Goal: Book appointment/travel/reservation

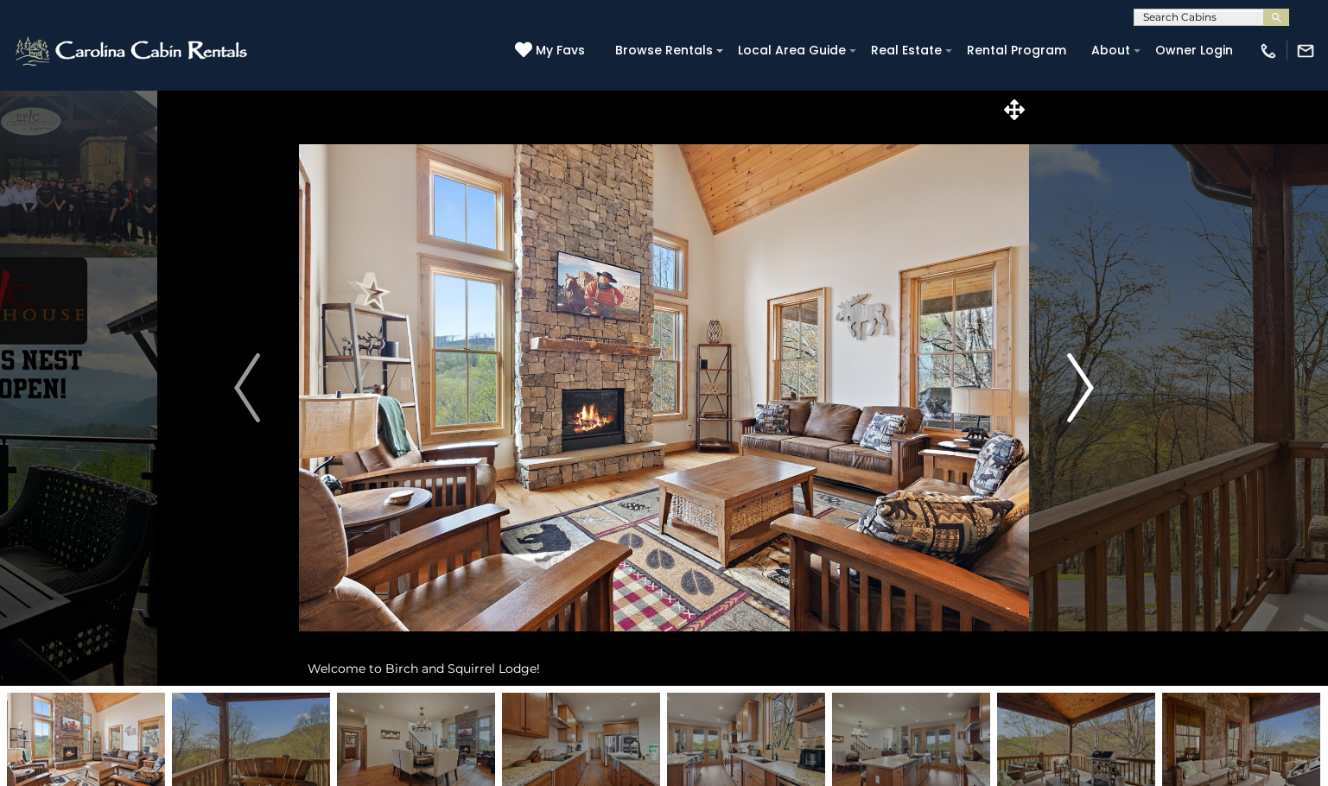
click at [1086, 401] on img "Next" at bounding box center [1081, 387] width 26 height 69
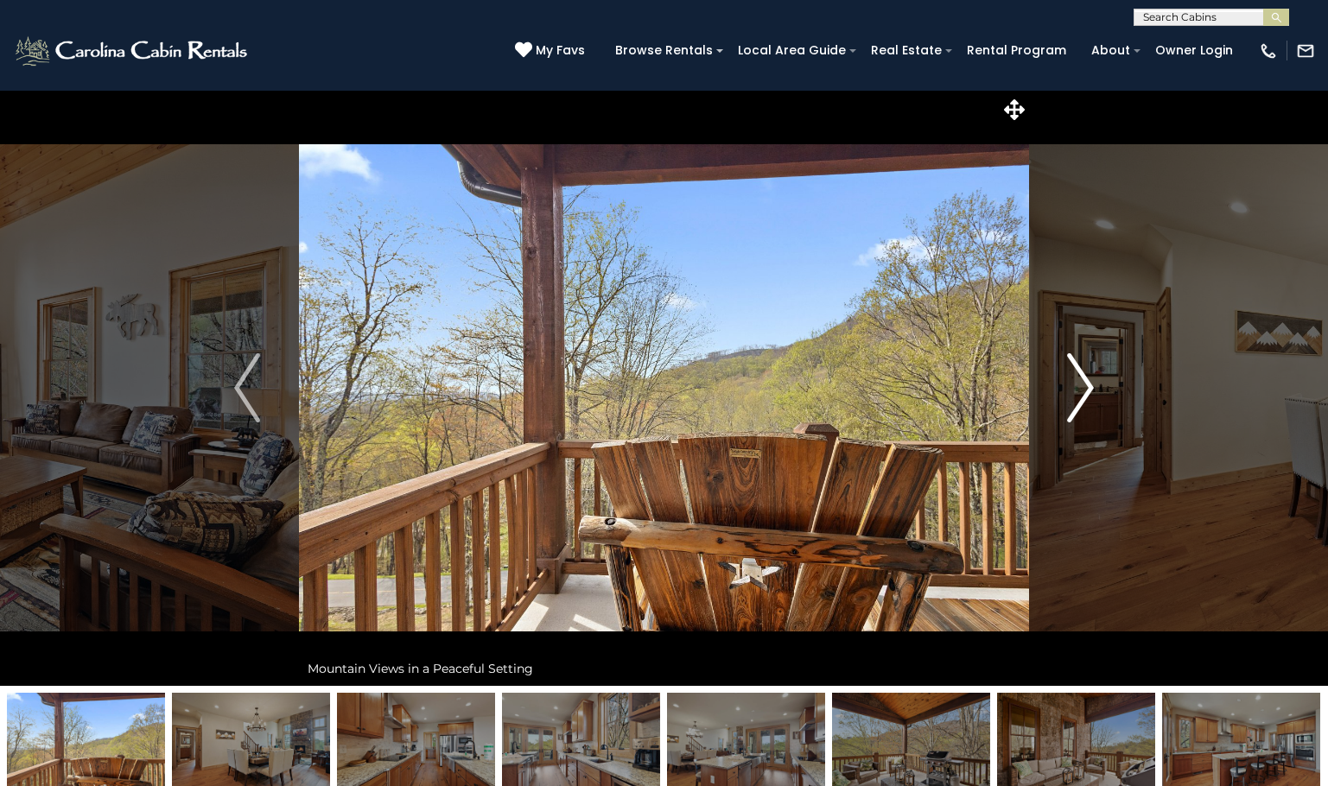
click at [1085, 401] on img "Next" at bounding box center [1081, 387] width 26 height 69
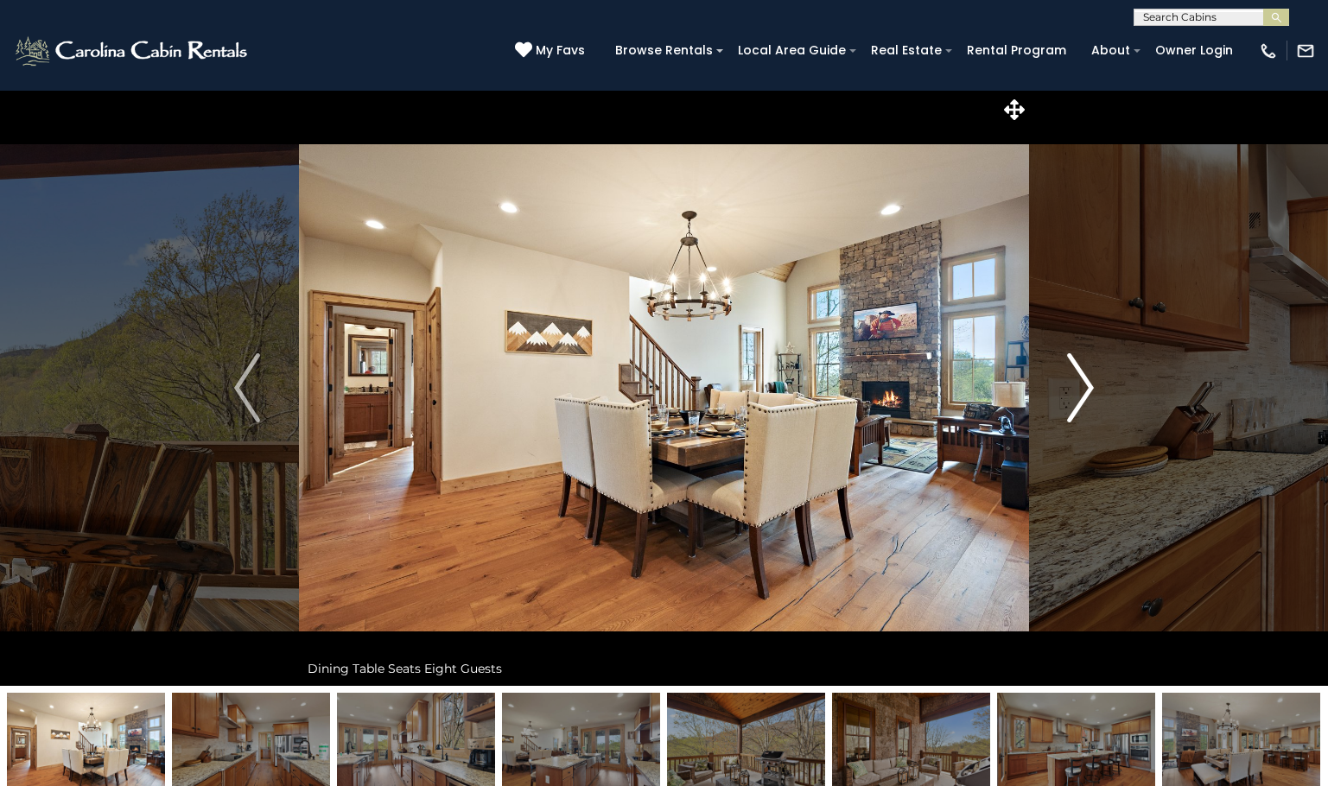
click at [1085, 401] on img "Next" at bounding box center [1081, 387] width 26 height 69
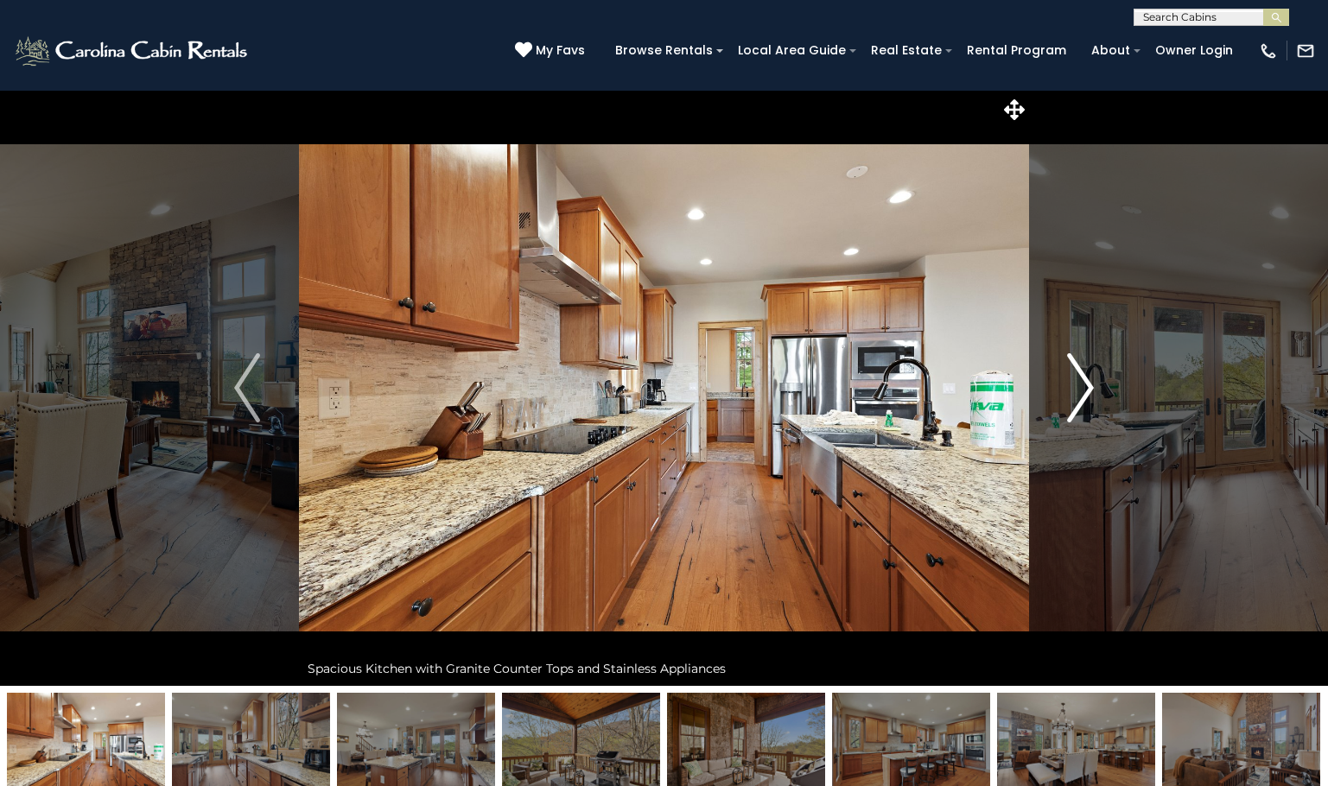
click at [1085, 401] on img "Next" at bounding box center [1081, 387] width 26 height 69
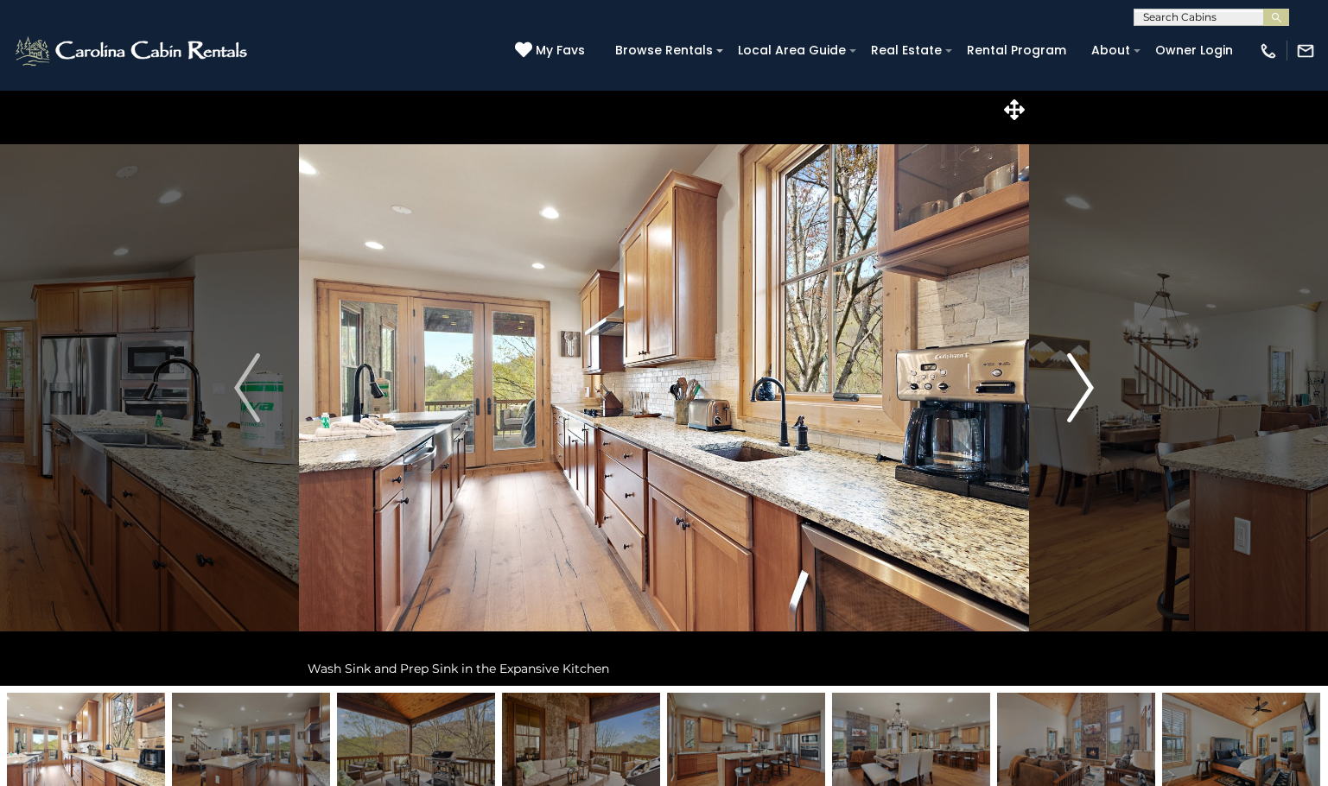
click at [1085, 401] on img "Next" at bounding box center [1081, 387] width 26 height 69
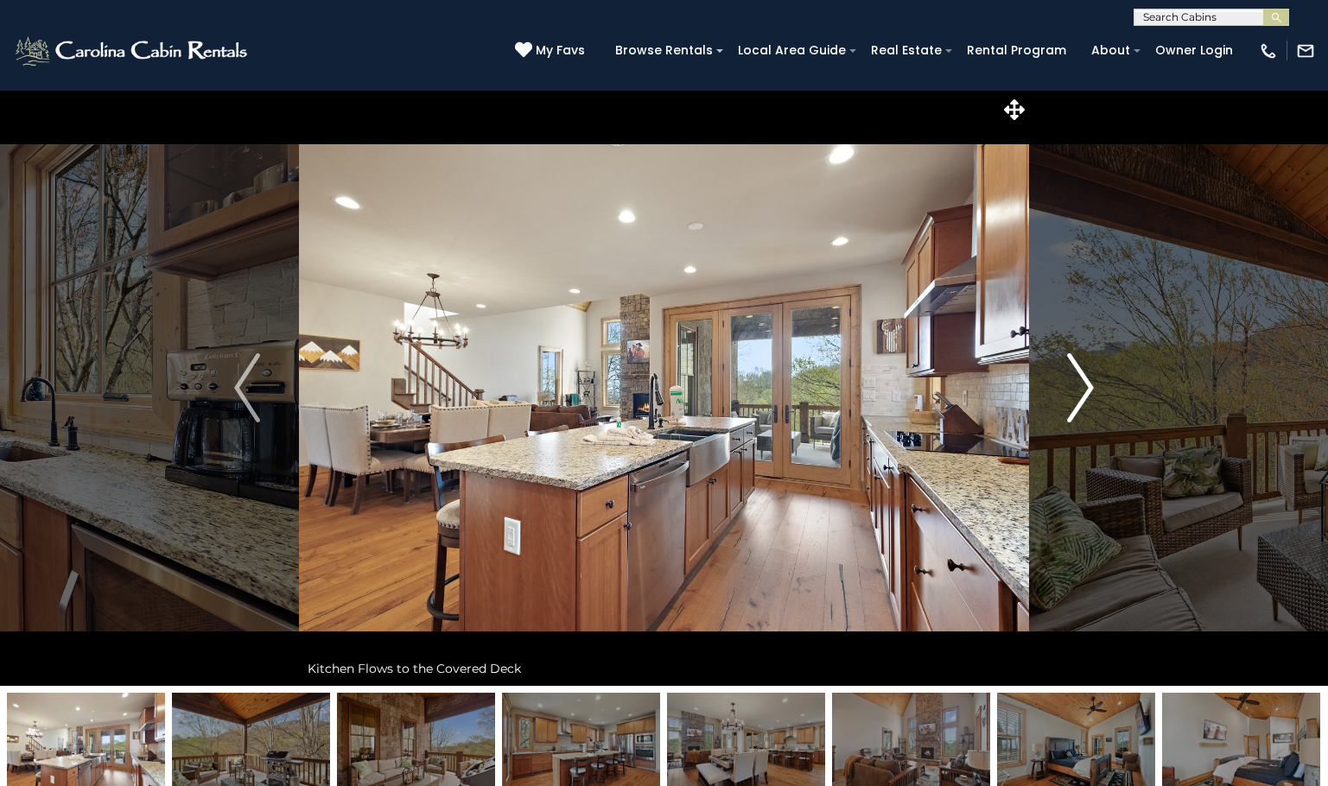
click at [1085, 401] on img "Next" at bounding box center [1081, 387] width 26 height 69
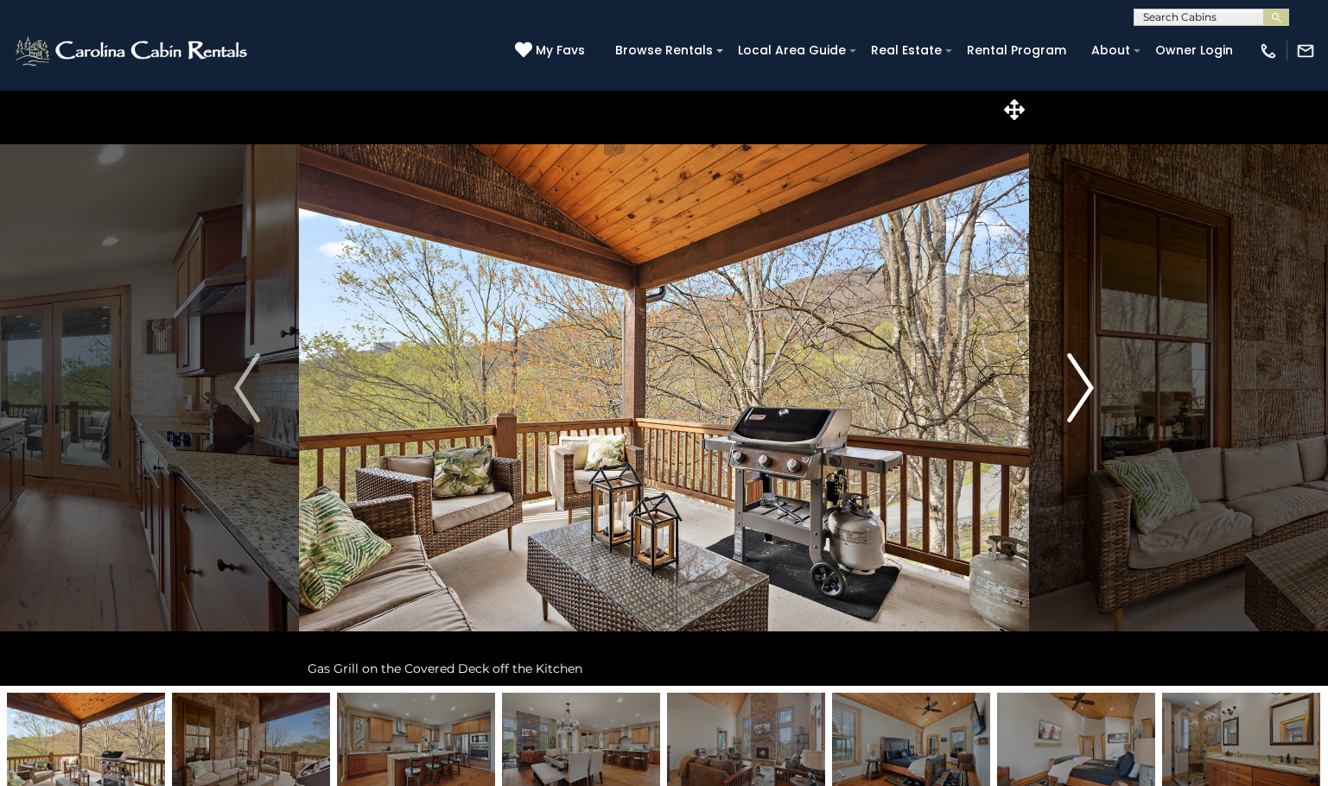
click at [1085, 401] on img "Next" at bounding box center [1081, 387] width 26 height 69
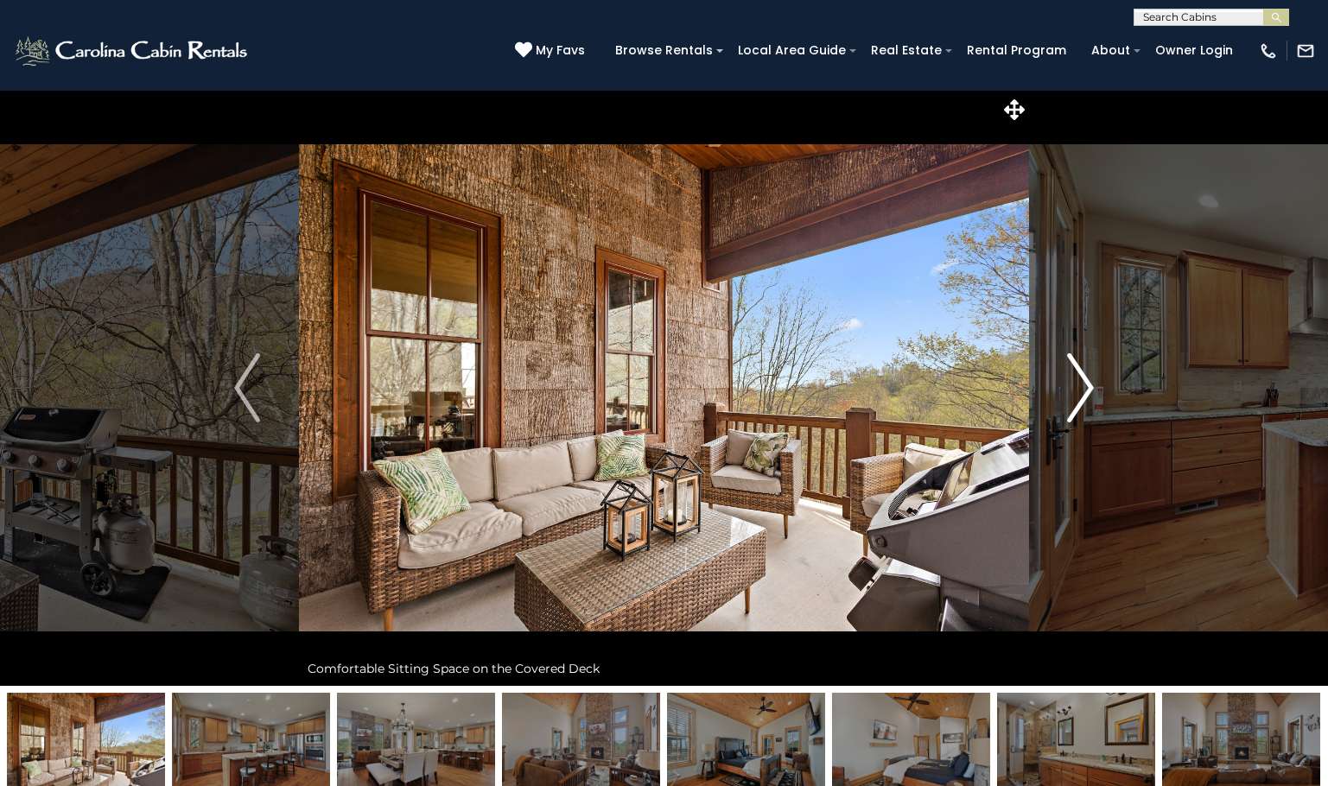
click at [1085, 401] on img "Next" at bounding box center [1081, 387] width 26 height 69
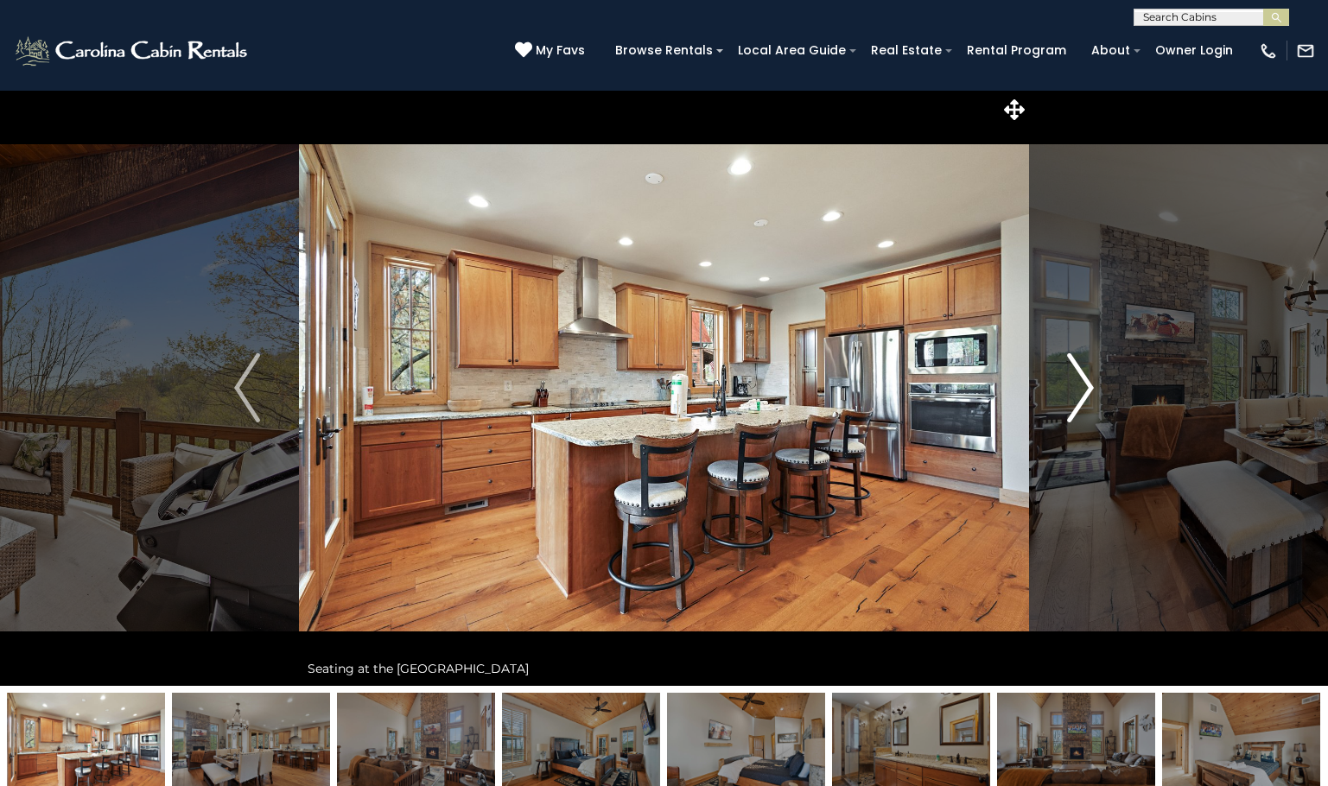
click at [1085, 401] on img "Next" at bounding box center [1081, 387] width 26 height 69
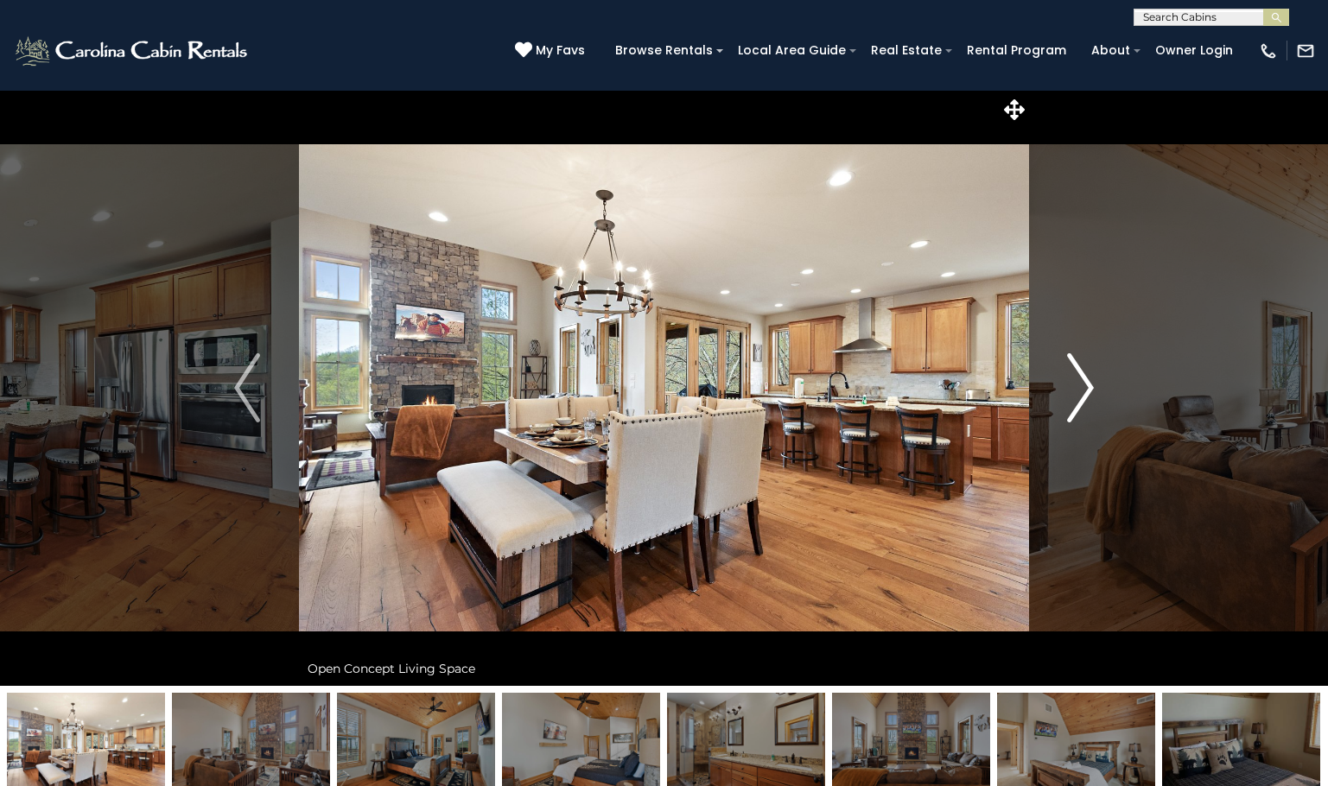
click at [1085, 401] on img "Next" at bounding box center [1081, 387] width 26 height 69
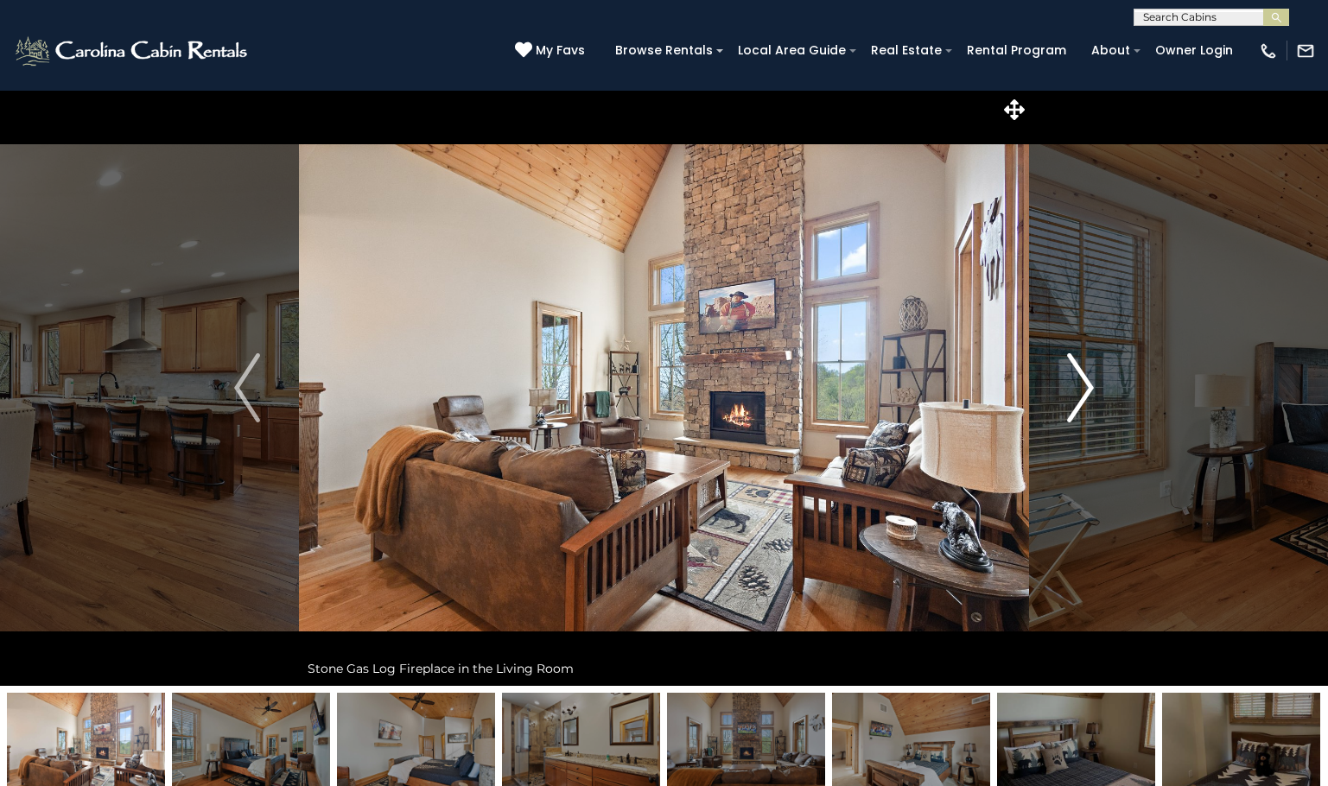
click at [1085, 401] on img "Next" at bounding box center [1081, 387] width 26 height 69
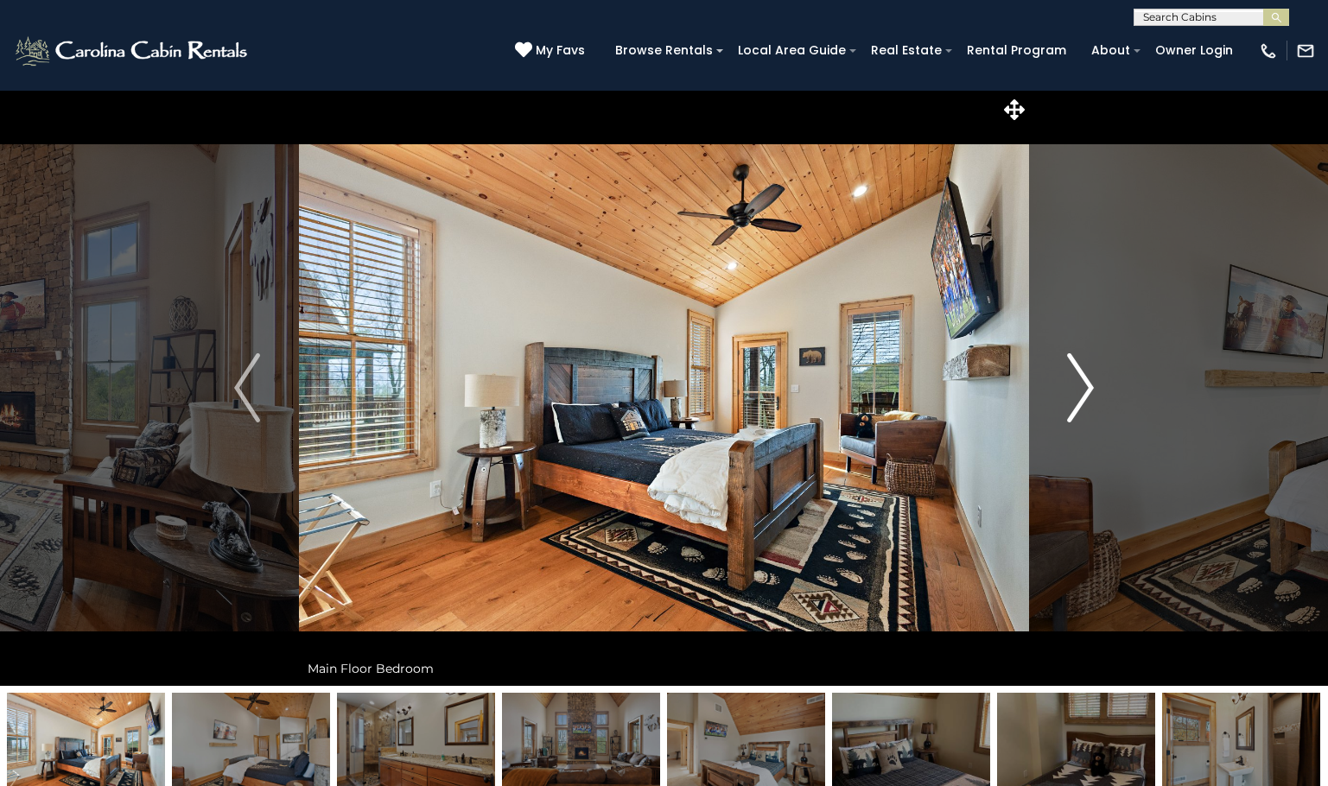
click at [1085, 401] on img "Next" at bounding box center [1081, 387] width 26 height 69
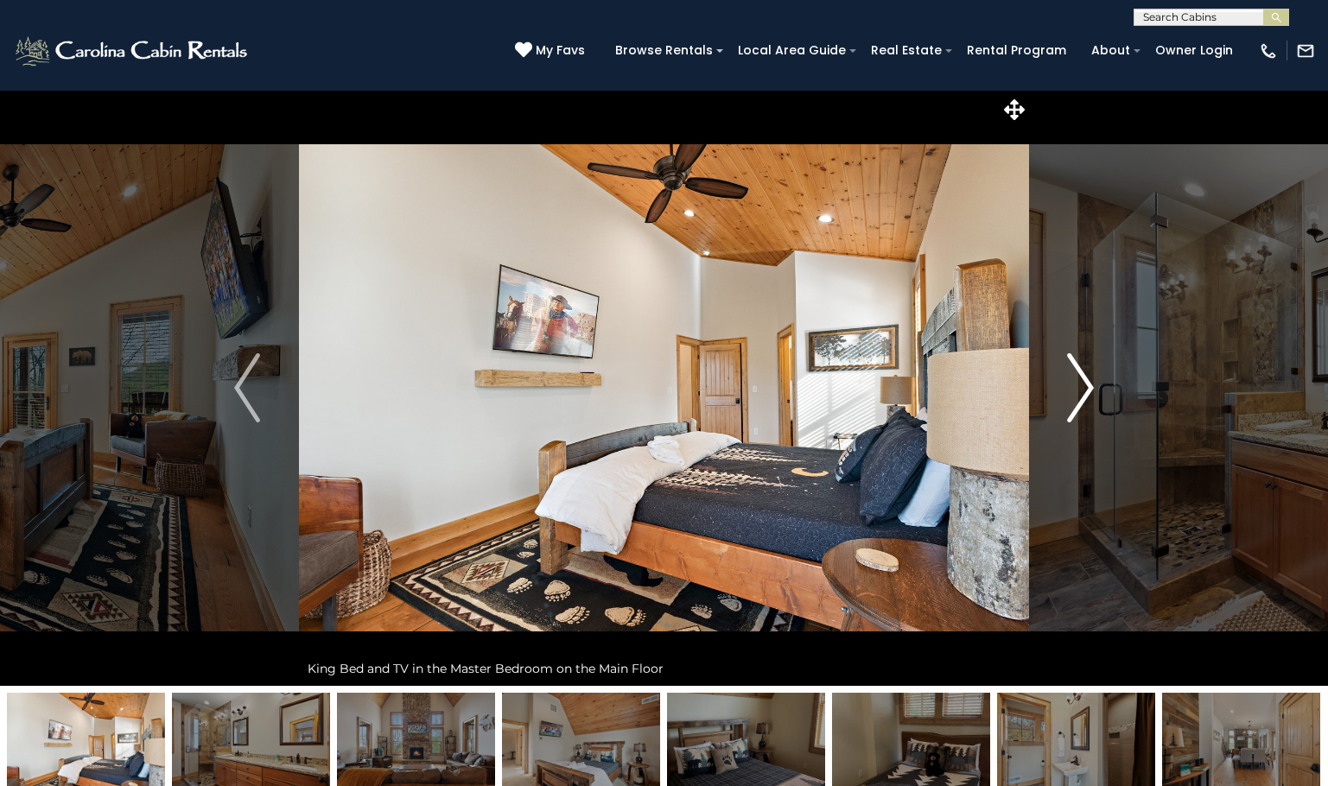
click at [1085, 401] on img "Next" at bounding box center [1081, 387] width 26 height 69
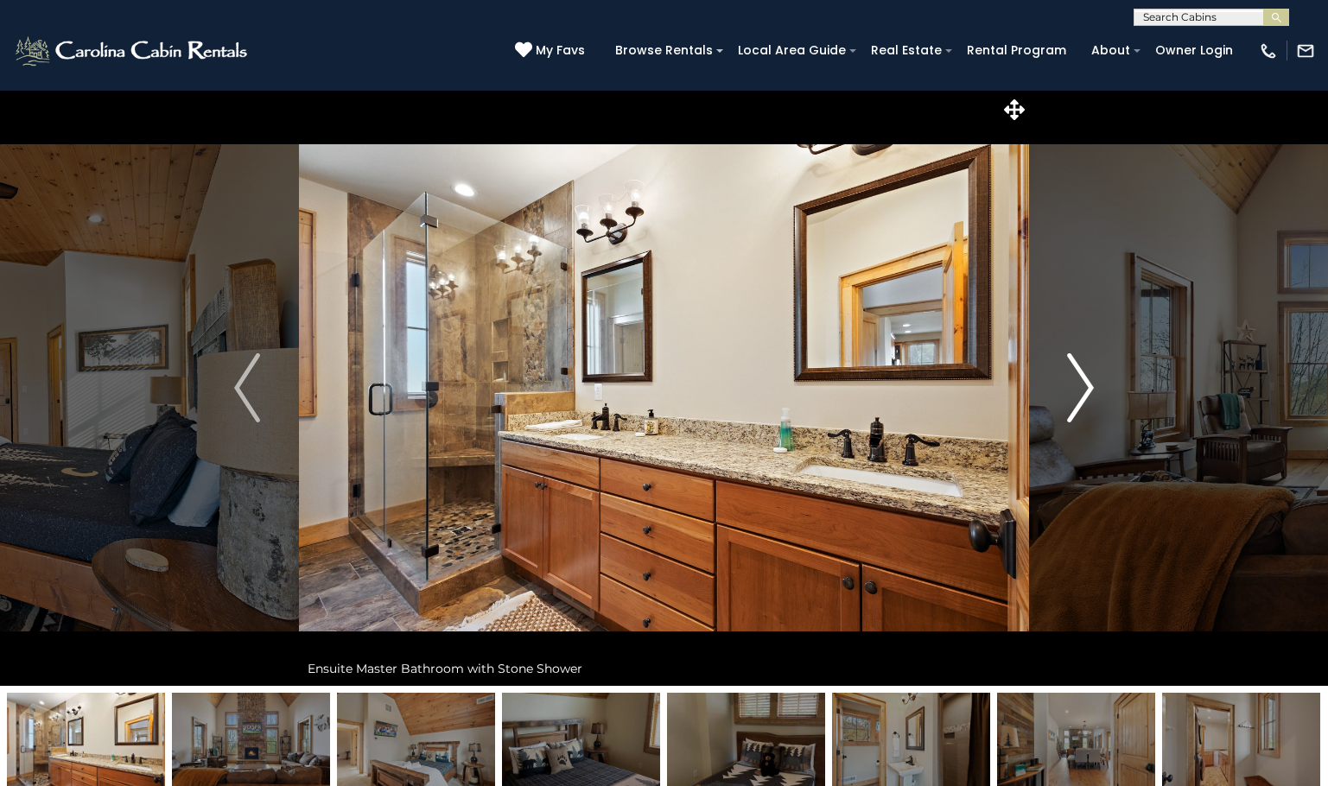
click at [1085, 401] on img "Next" at bounding box center [1081, 387] width 26 height 69
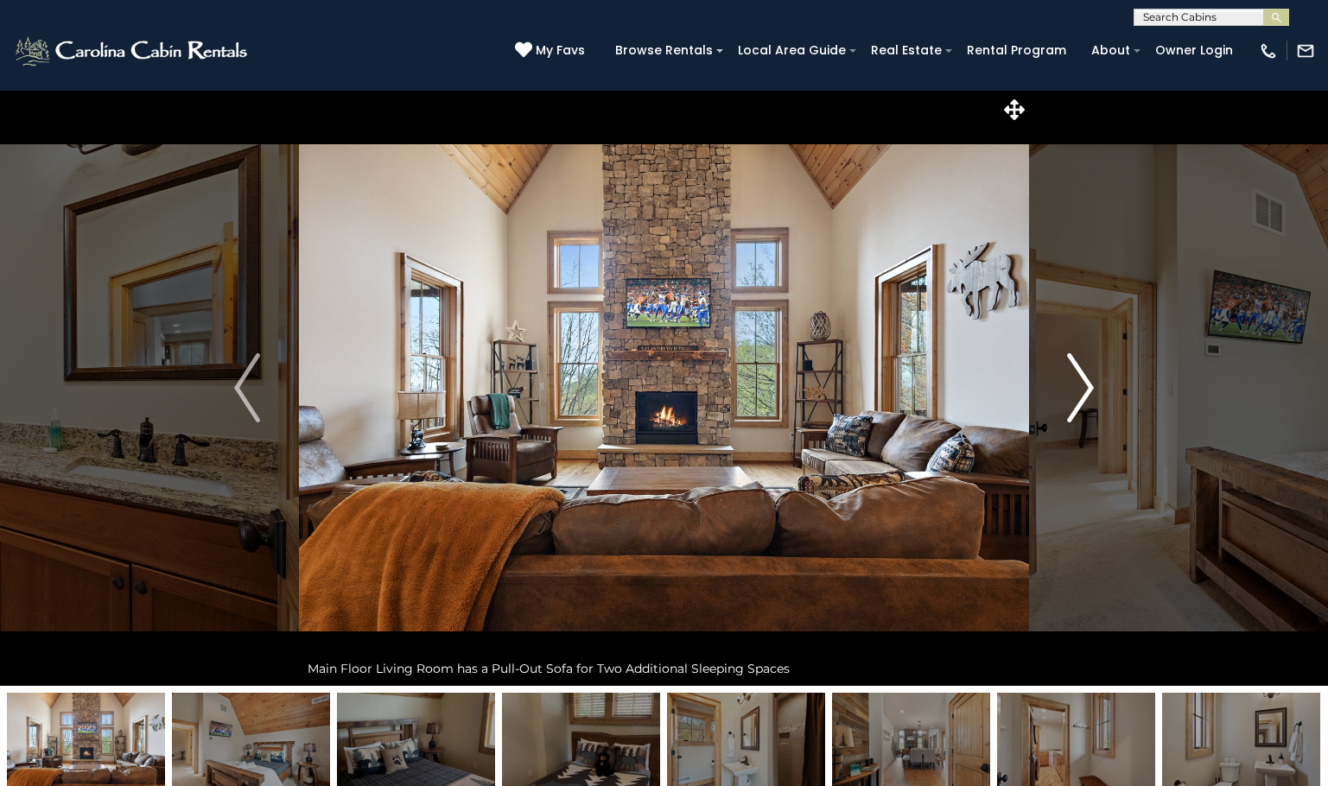
click at [1085, 401] on img "Next" at bounding box center [1081, 387] width 26 height 69
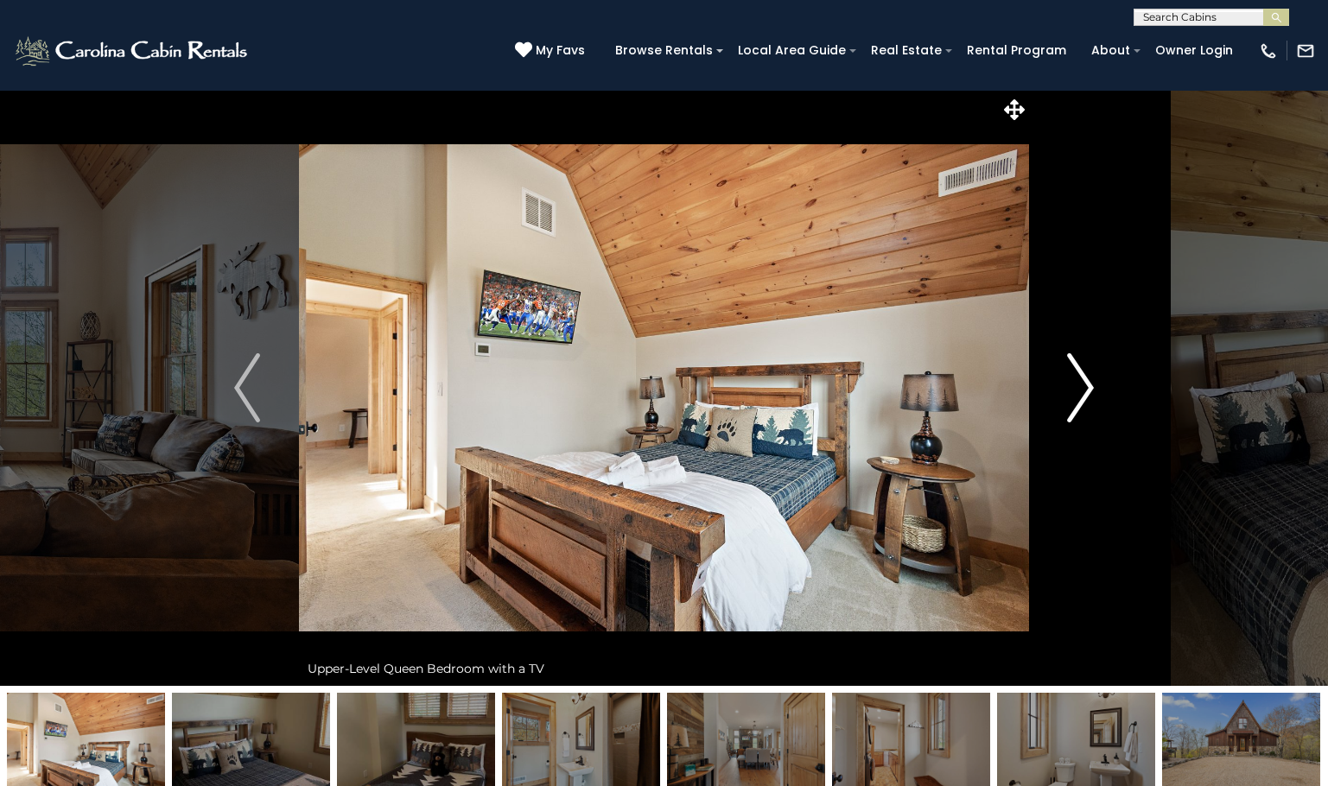
click at [1080, 396] on img "Next" at bounding box center [1081, 387] width 26 height 69
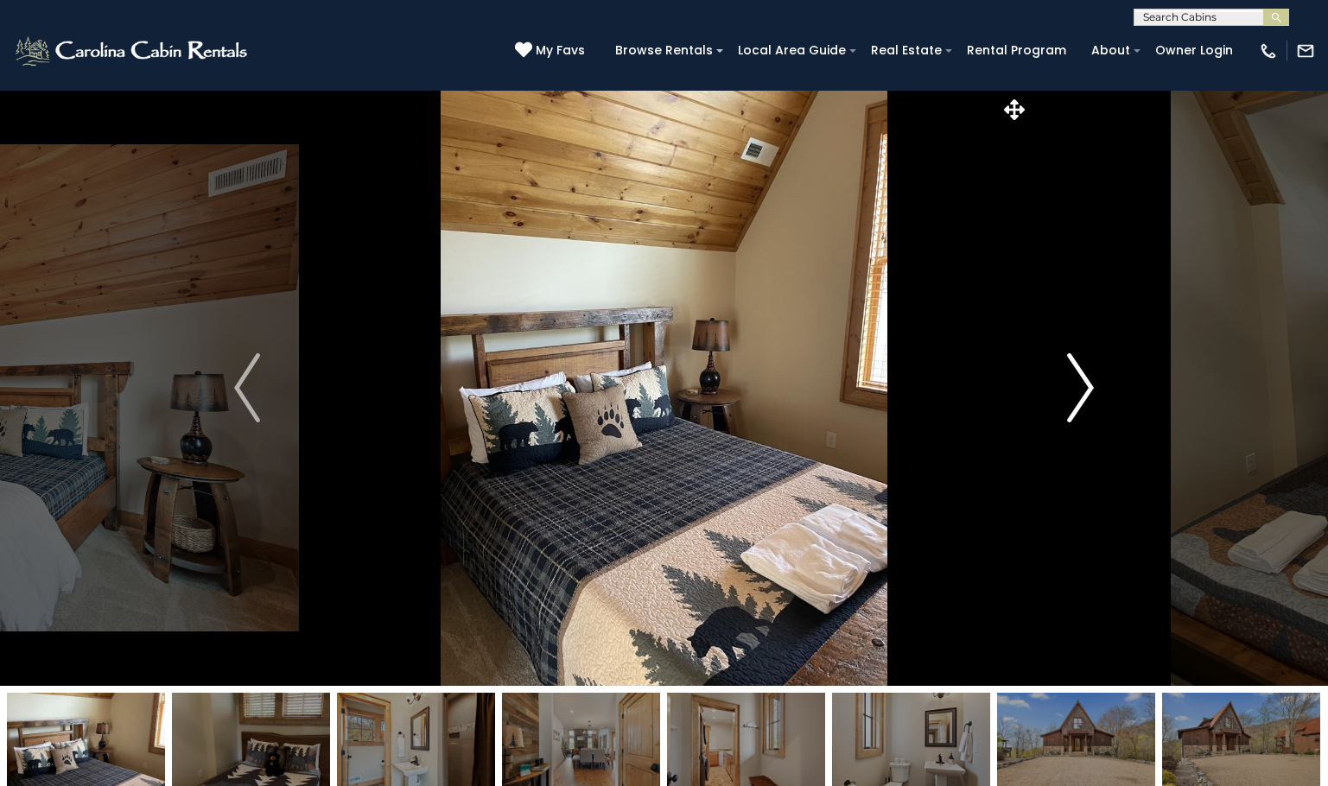
click at [1082, 398] on img "Next" at bounding box center [1081, 387] width 26 height 69
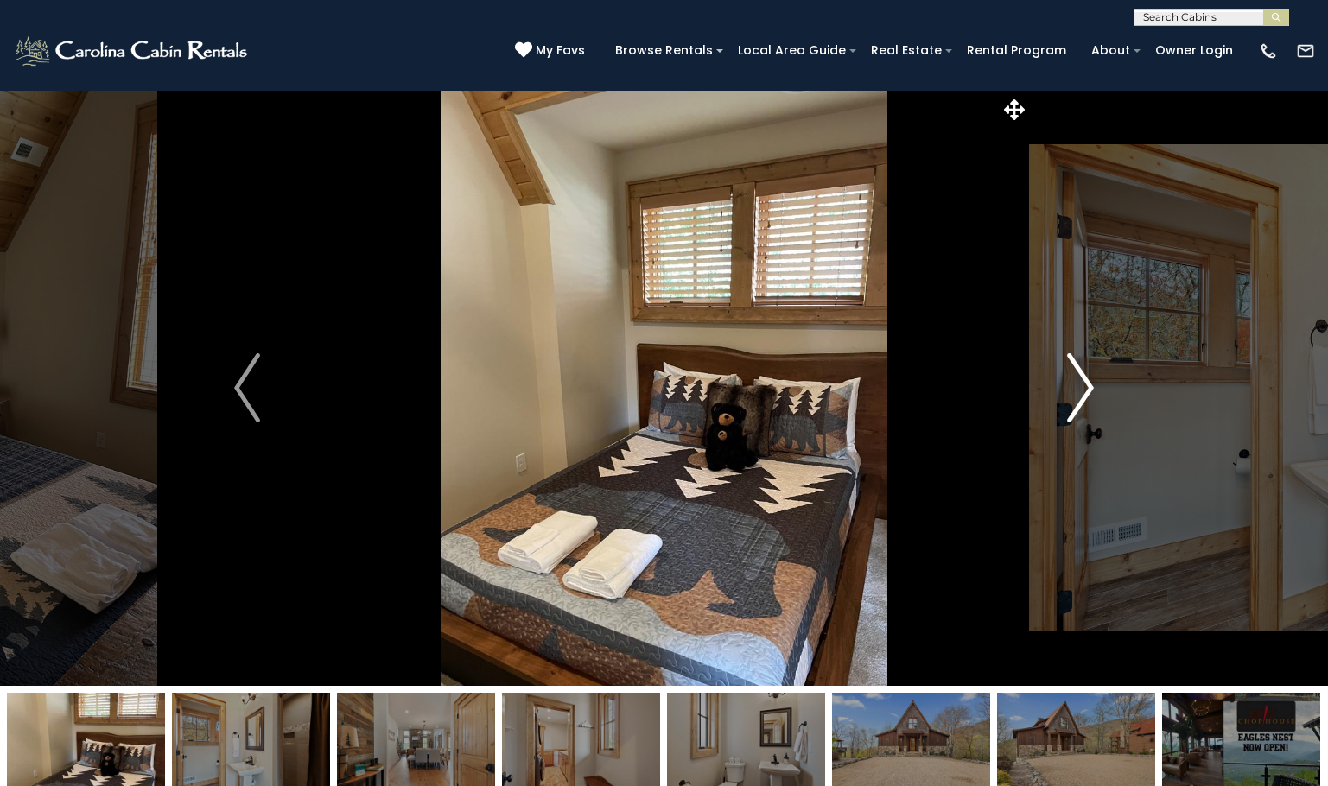
click at [1082, 398] on img "Next" at bounding box center [1081, 387] width 26 height 69
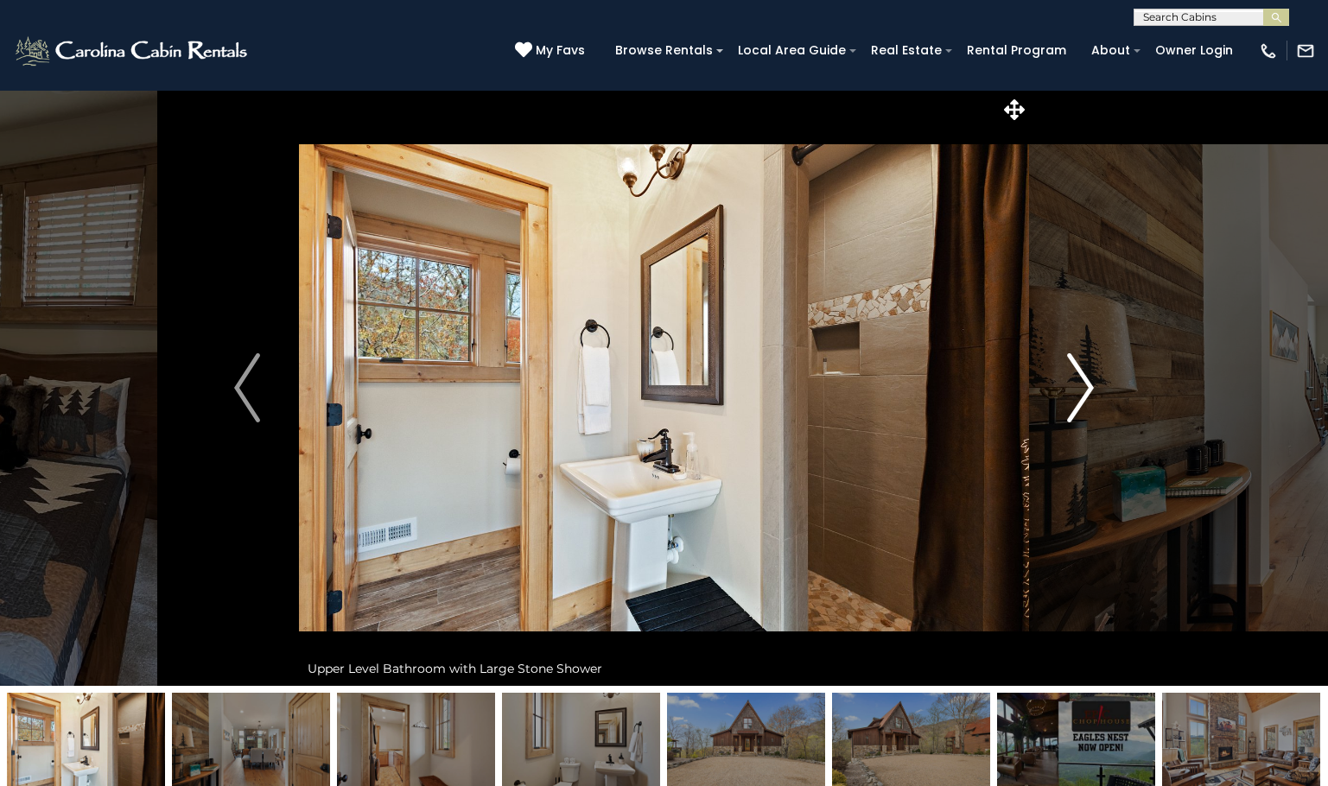
click at [1082, 398] on img "Next" at bounding box center [1081, 387] width 26 height 69
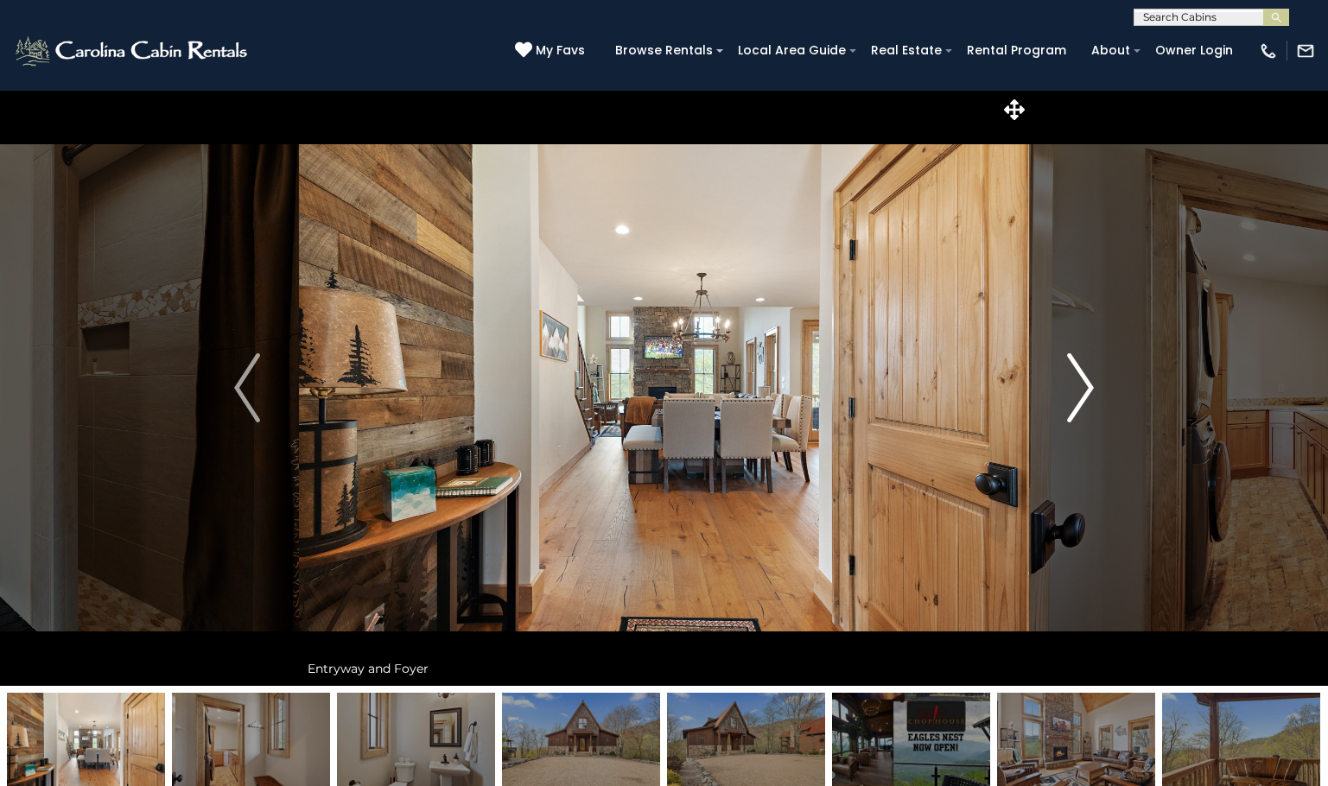
click at [1082, 398] on img "Next" at bounding box center [1081, 387] width 26 height 69
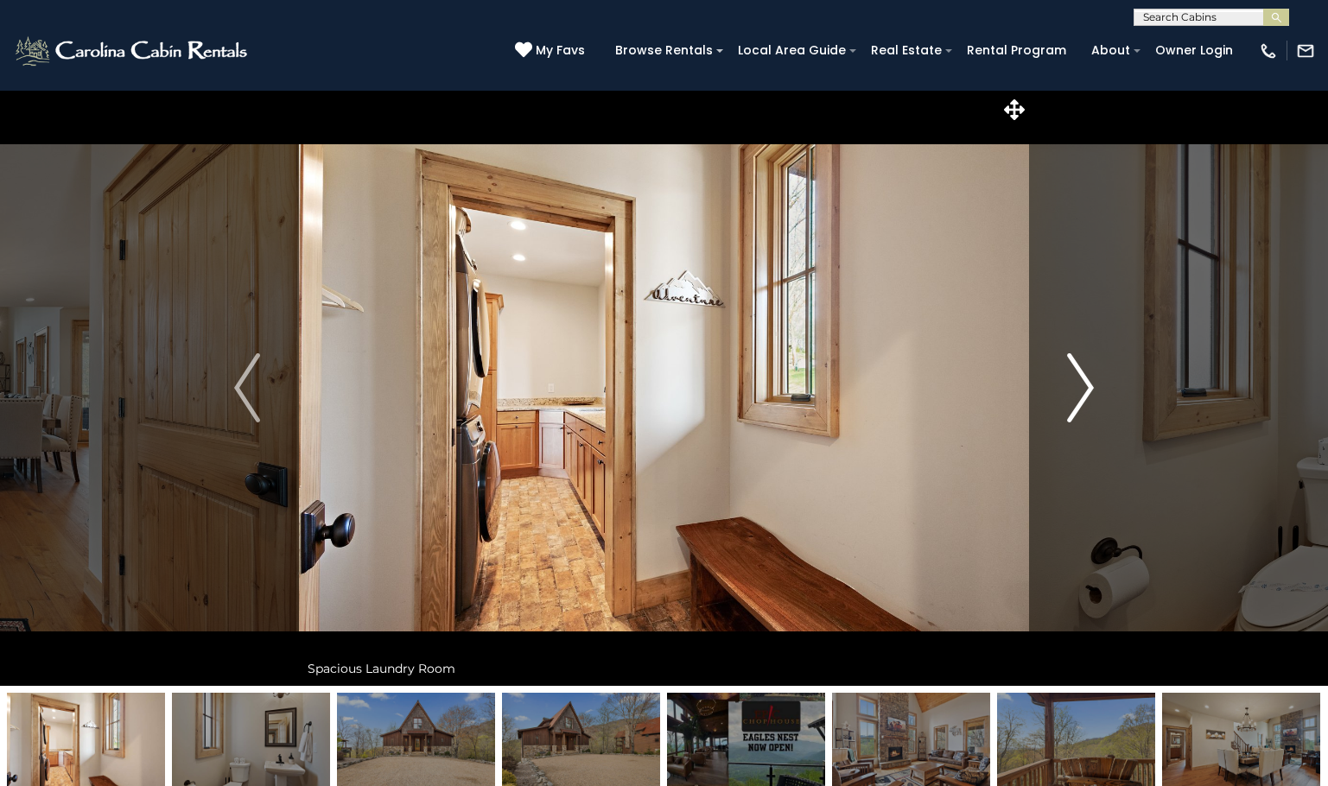
click at [1082, 398] on img "Next" at bounding box center [1081, 387] width 26 height 69
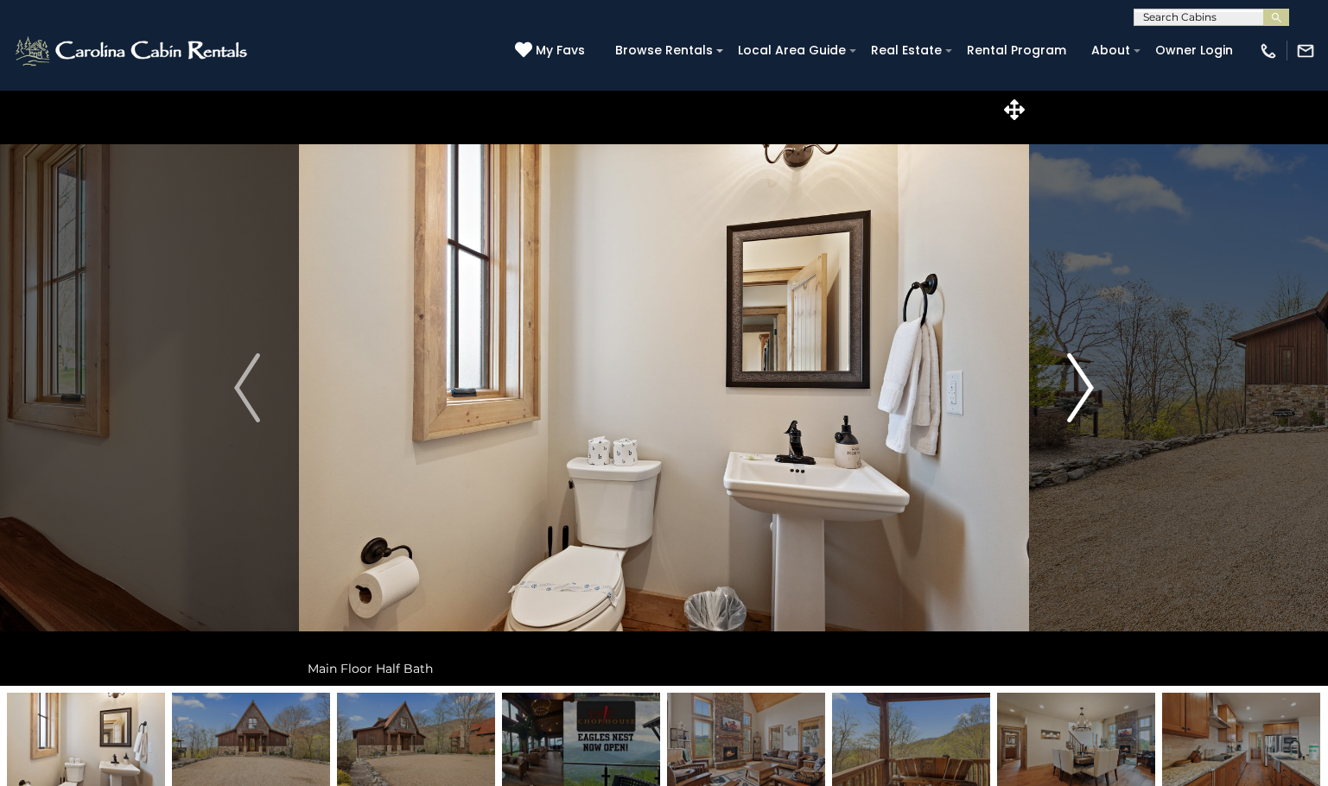
click at [1082, 398] on img "Next" at bounding box center [1081, 387] width 26 height 69
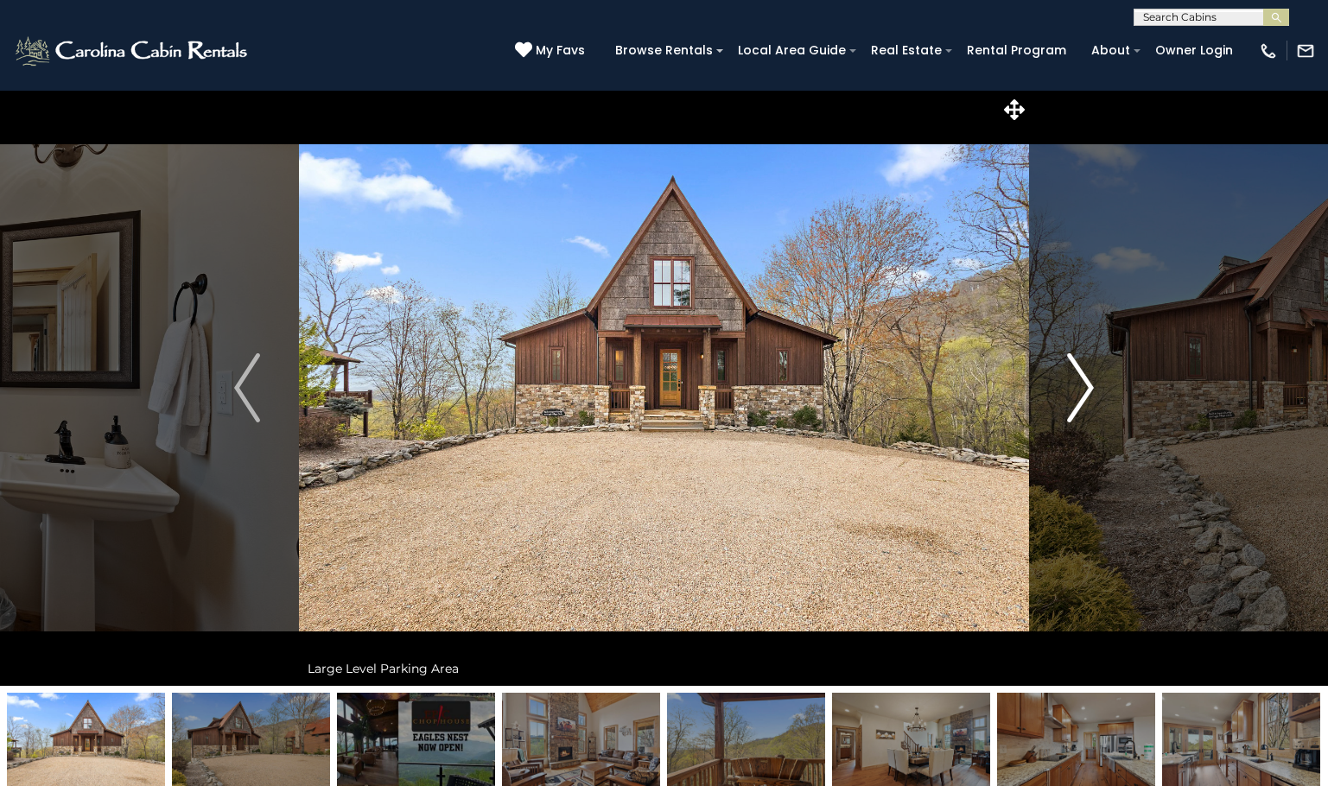
click at [1082, 398] on img "Next" at bounding box center [1081, 387] width 26 height 69
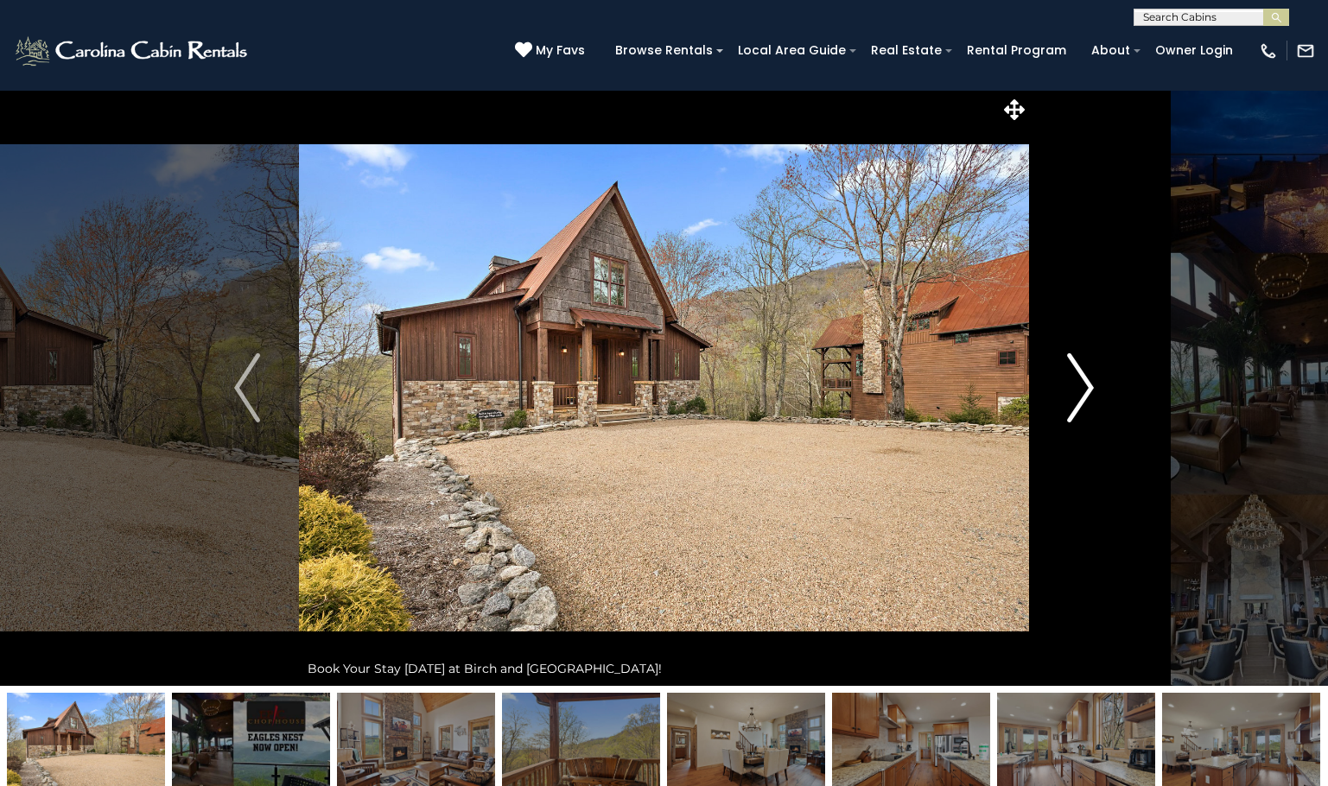
click at [1082, 398] on img "Next" at bounding box center [1081, 387] width 26 height 69
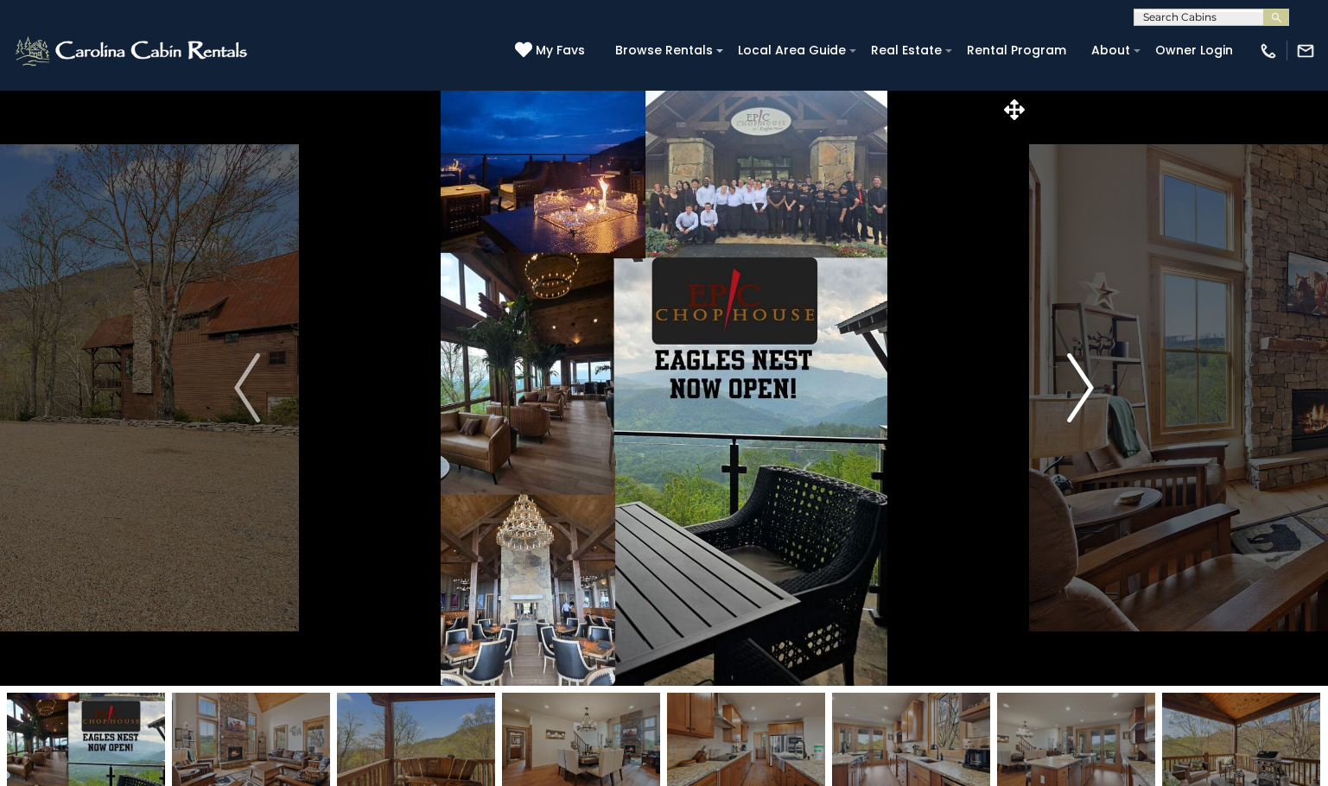
click at [1082, 398] on img "Next" at bounding box center [1081, 387] width 26 height 69
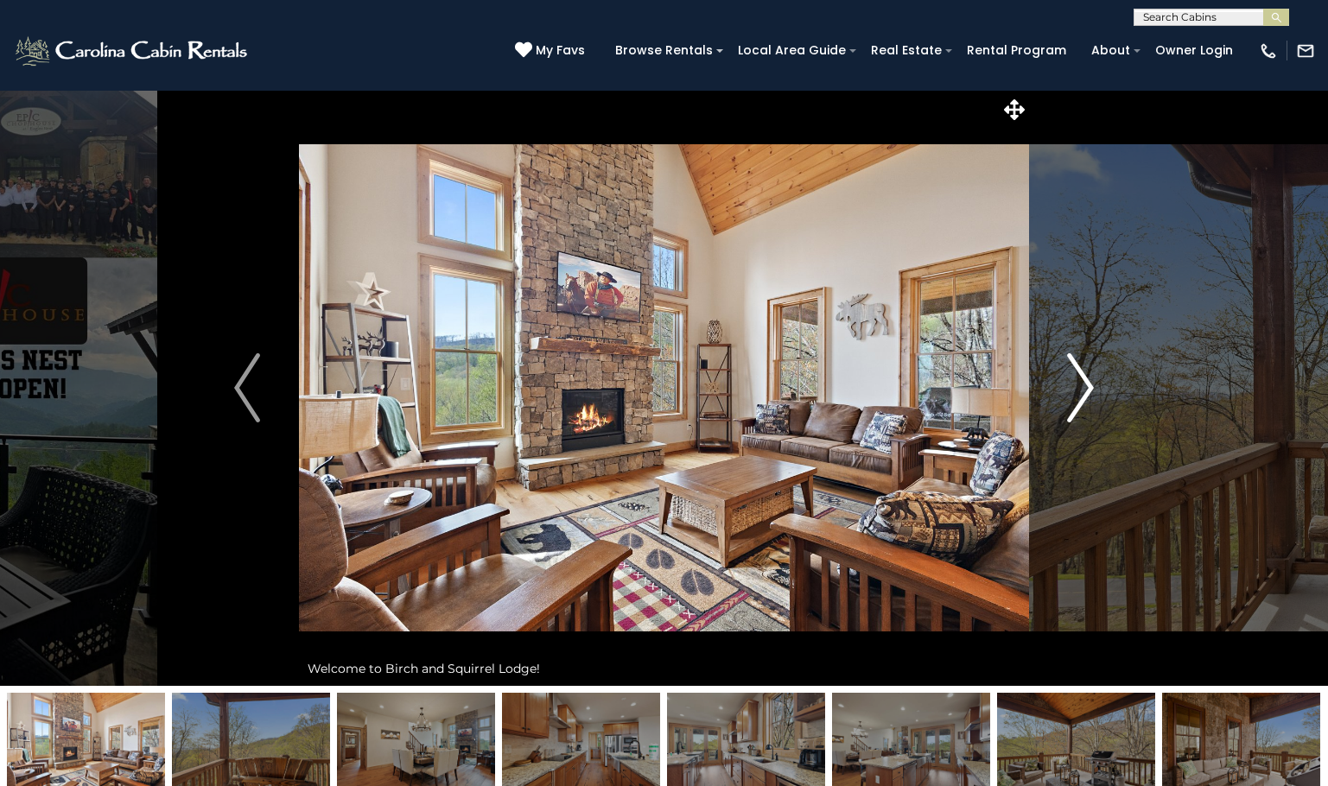
click at [1082, 398] on img "Next" at bounding box center [1081, 387] width 26 height 69
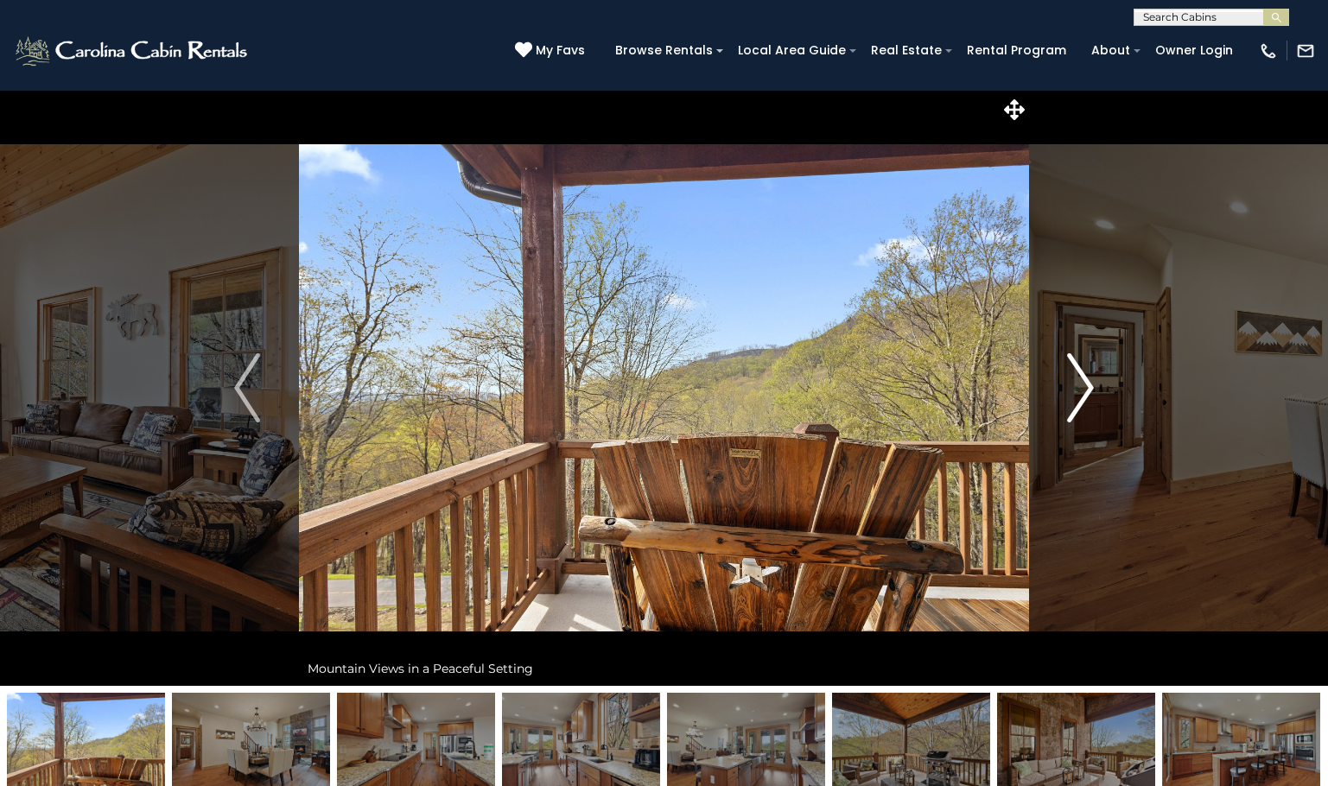
click at [1082, 398] on img "Next" at bounding box center [1081, 387] width 26 height 69
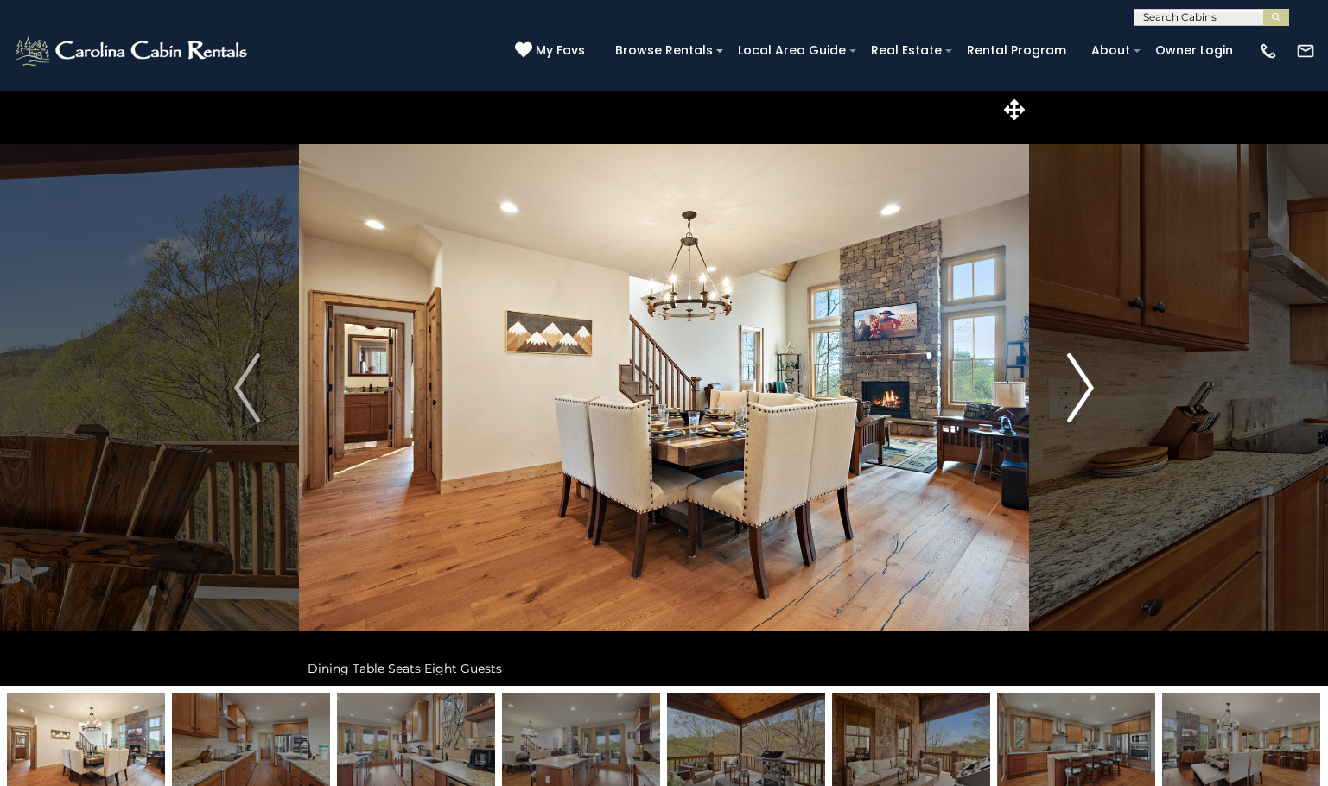
click at [1082, 398] on img "Next" at bounding box center [1081, 387] width 26 height 69
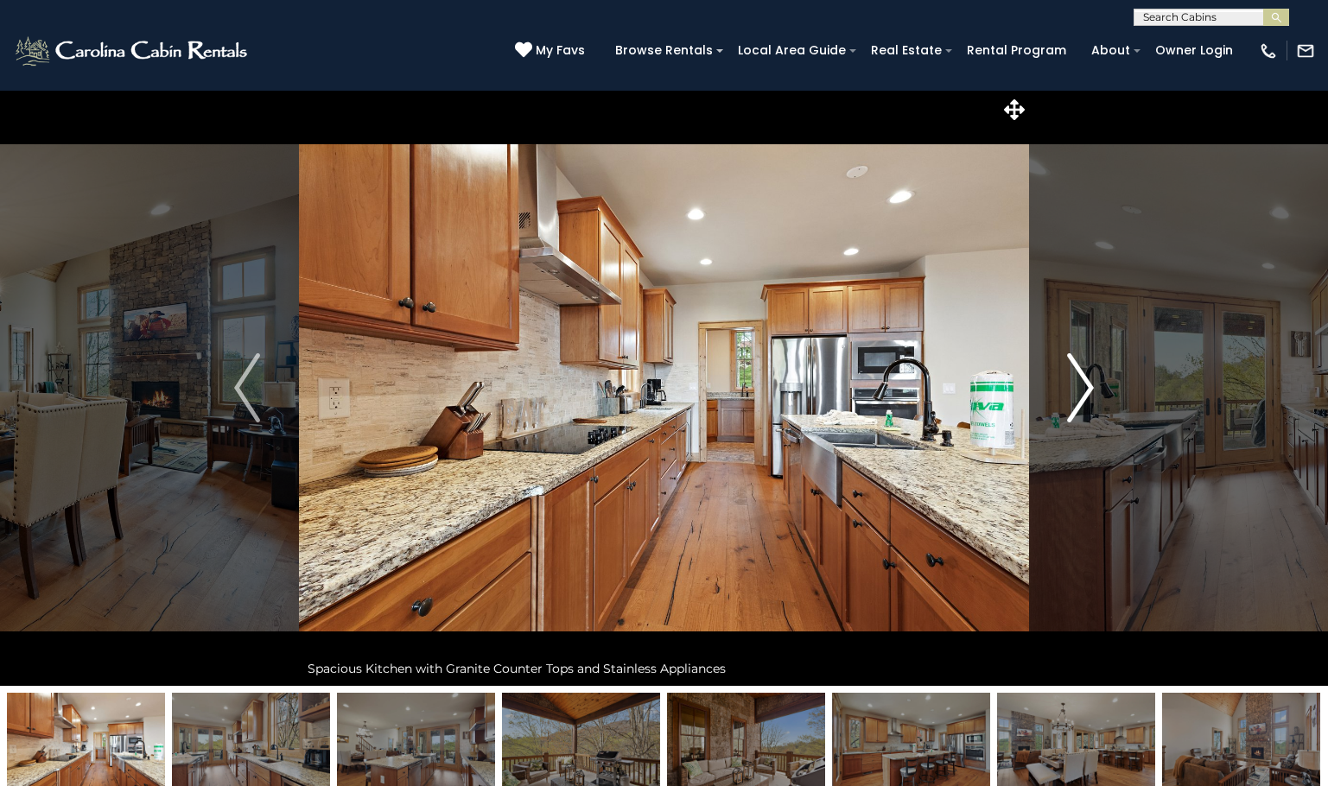
click at [1082, 398] on img "Next" at bounding box center [1081, 387] width 26 height 69
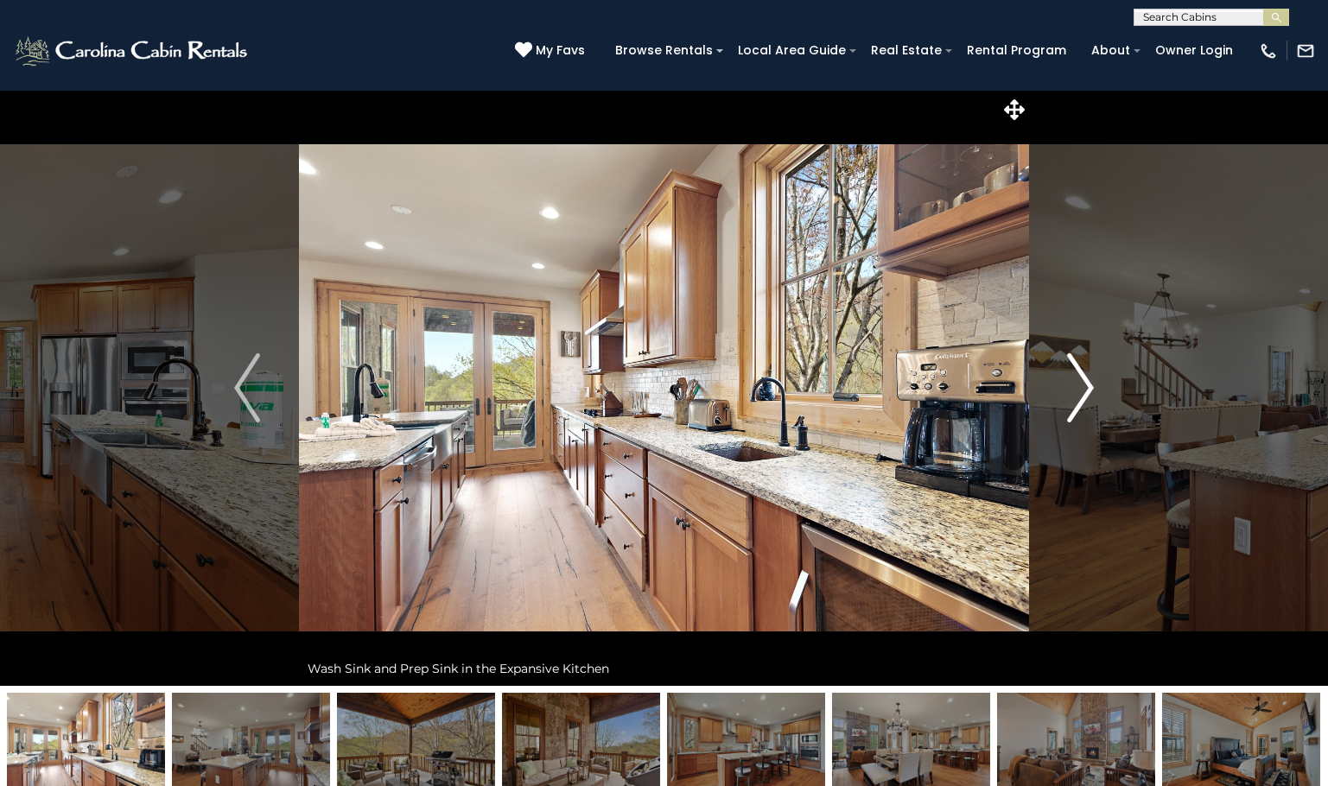
click at [1082, 398] on img "Next" at bounding box center [1081, 387] width 26 height 69
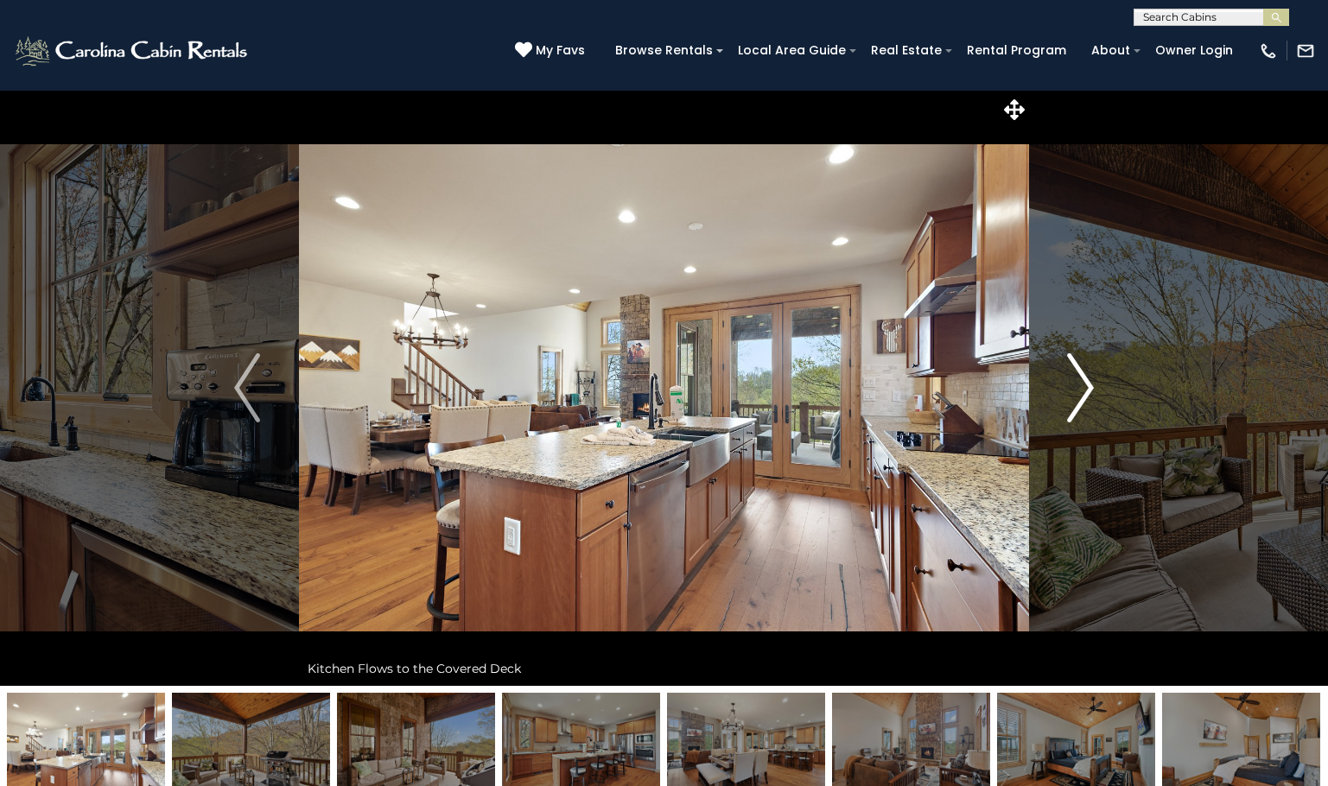
click at [1082, 398] on img "Next" at bounding box center [1081, 387] width 26 height 69
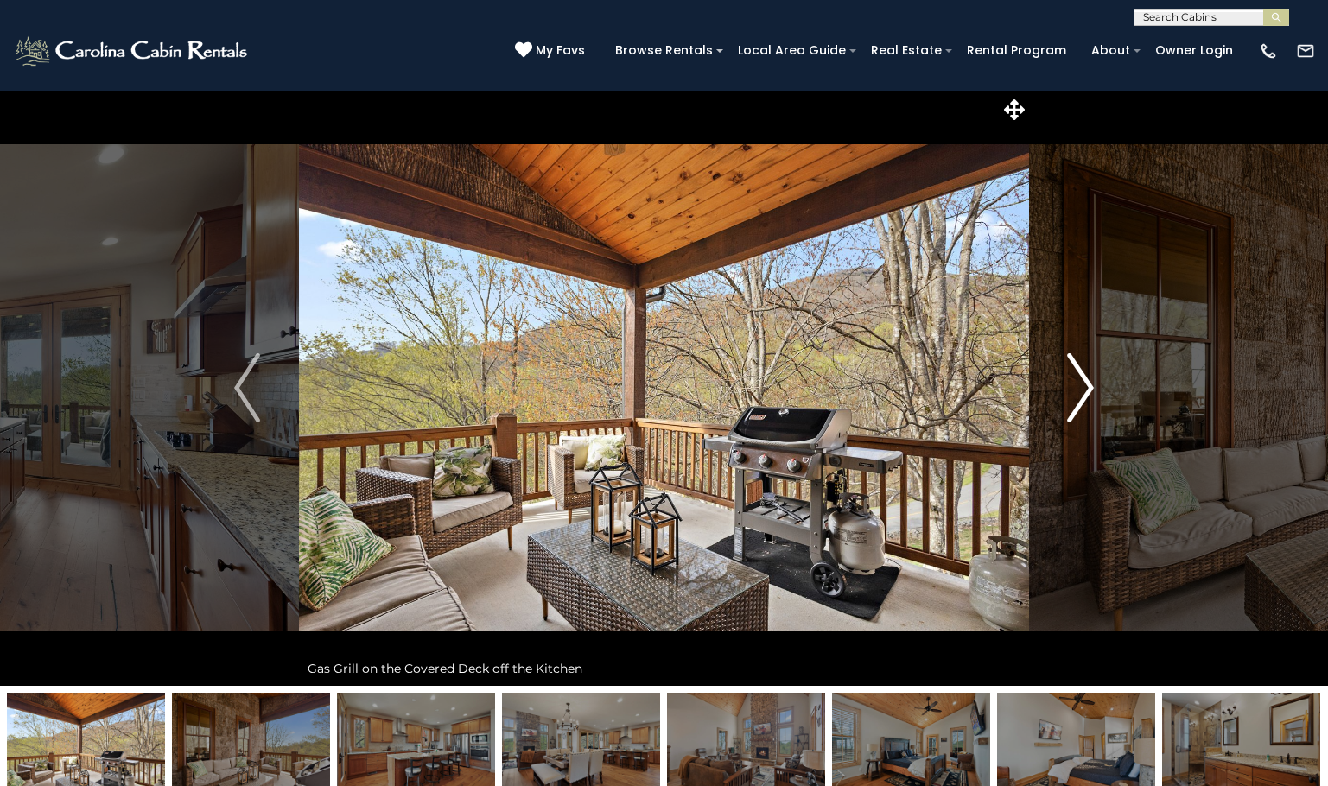
click at [1082, 398] on img "Next" at bounding box center [1081, 387] width 26 height 69
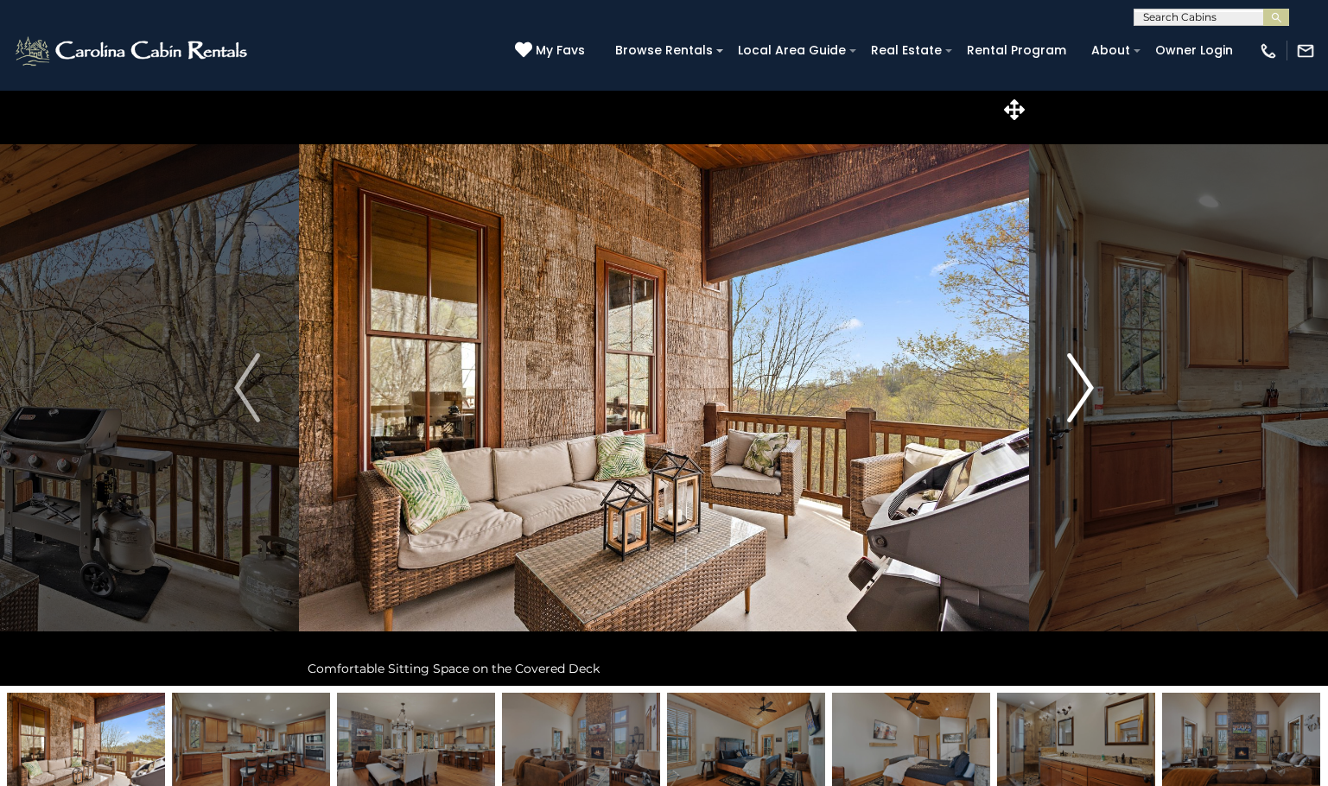
click at [1082, 398] on img "Next" at bounding box center [1081, 387] width 26 height 69
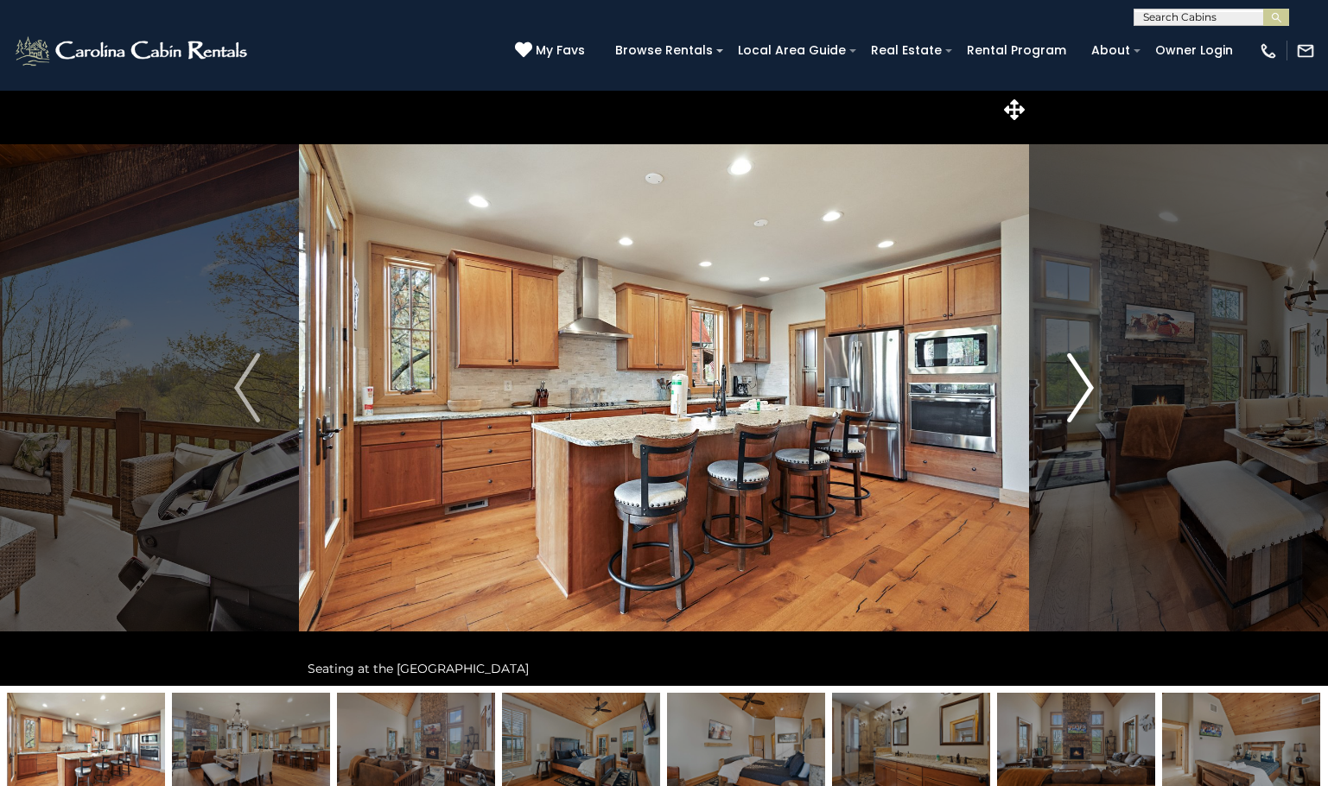
click at [1082, 398] on img "Next" at bounding box center [1081, 387] width 26 height 69
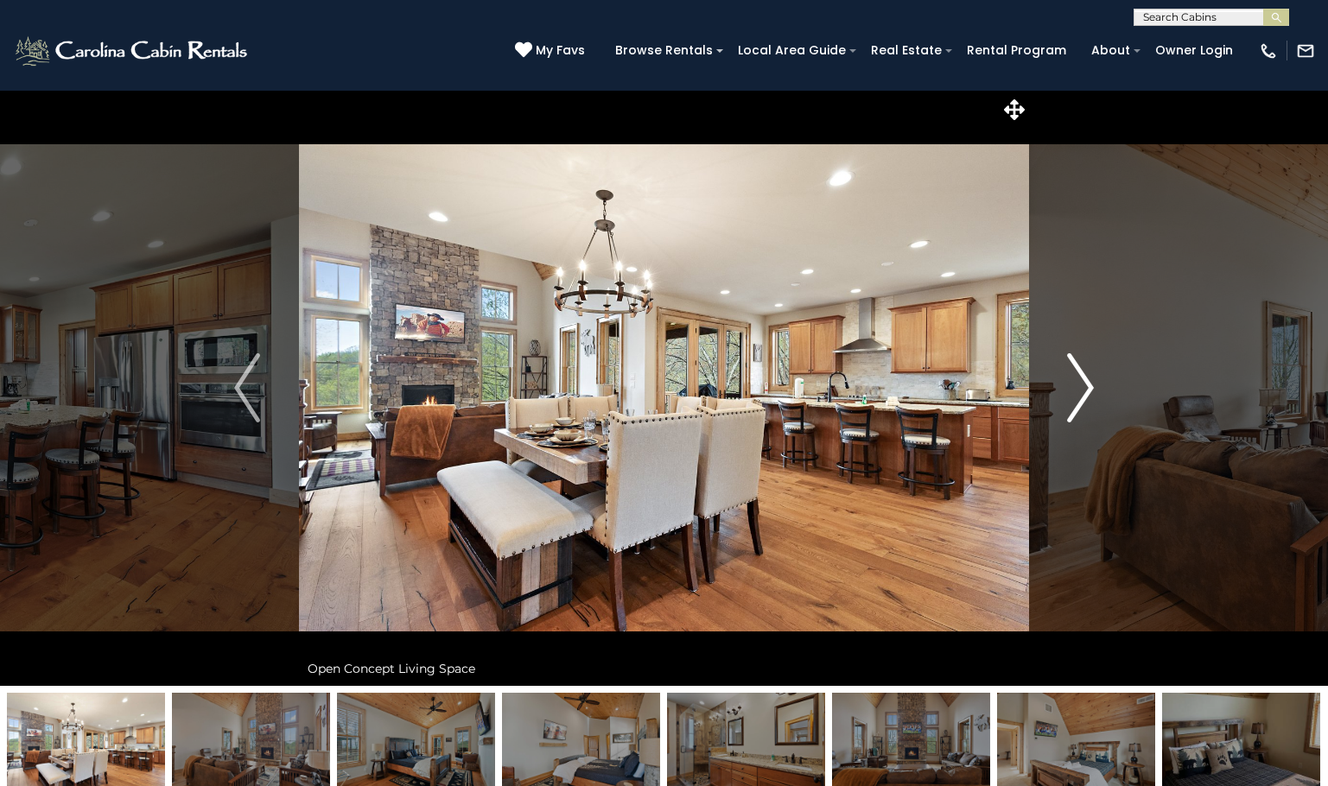
click at [1082, 398] on img "Next" at bounding box center [1081, 387] width 26 height 69
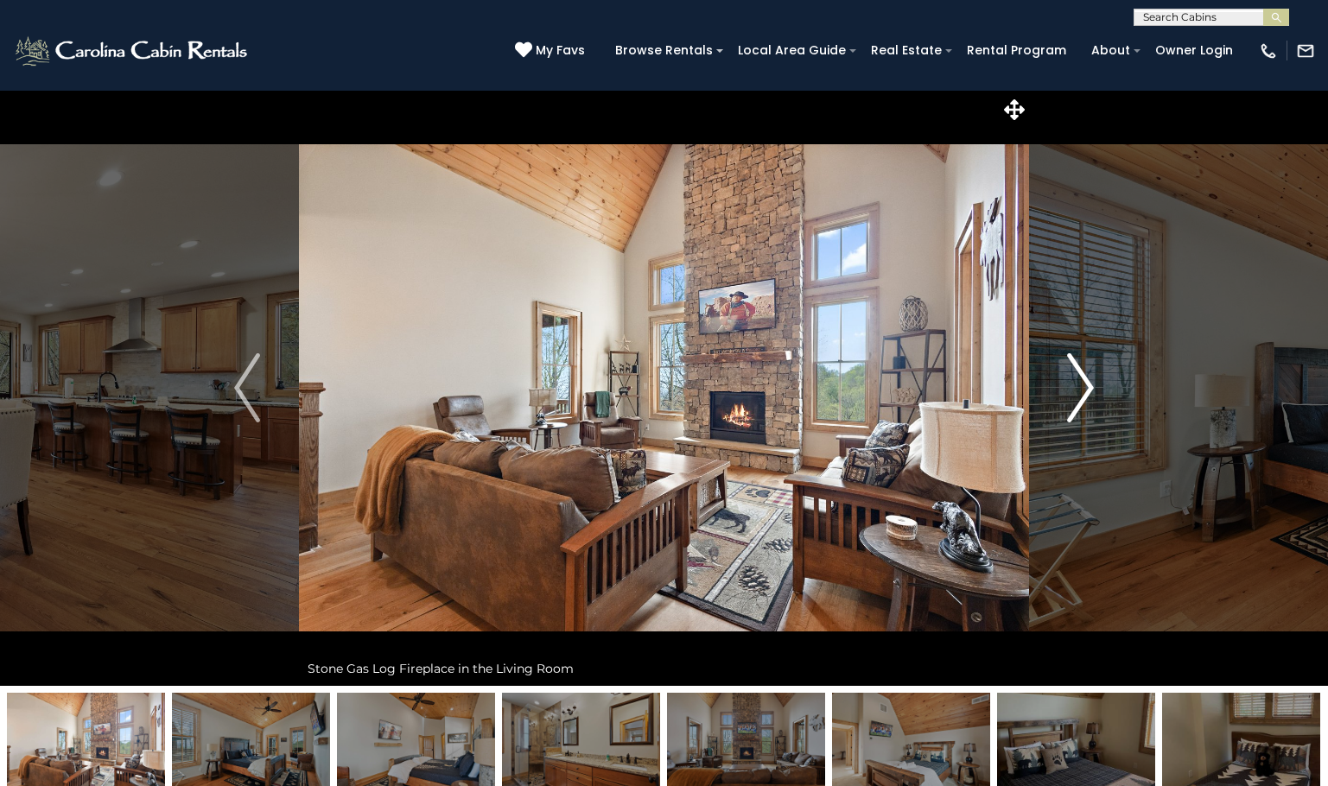
click at [1082, 398] on img "Next" at bounding box center [1081, 387] width 26 height 69
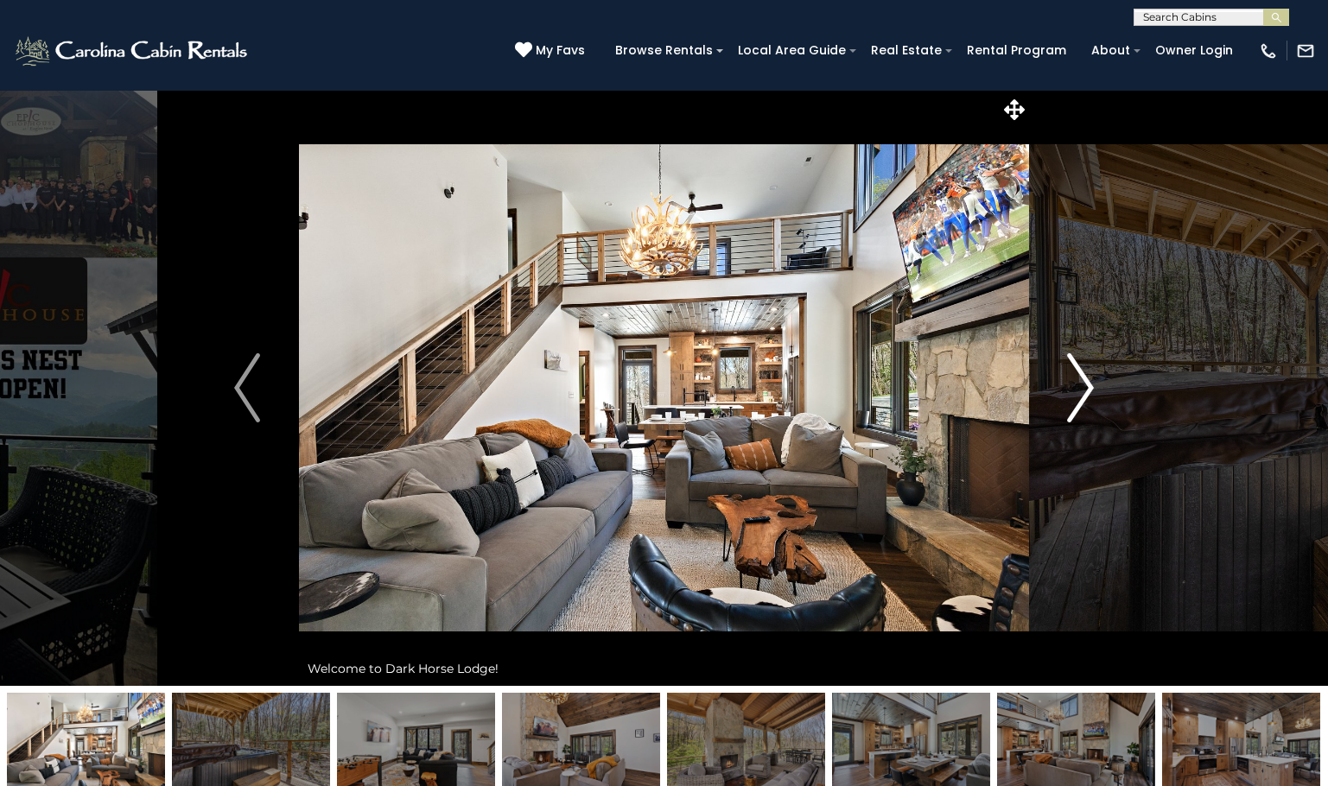
click at [1077, 391] on img "Next" at bounding box center [1081, 387] width 26 height 69
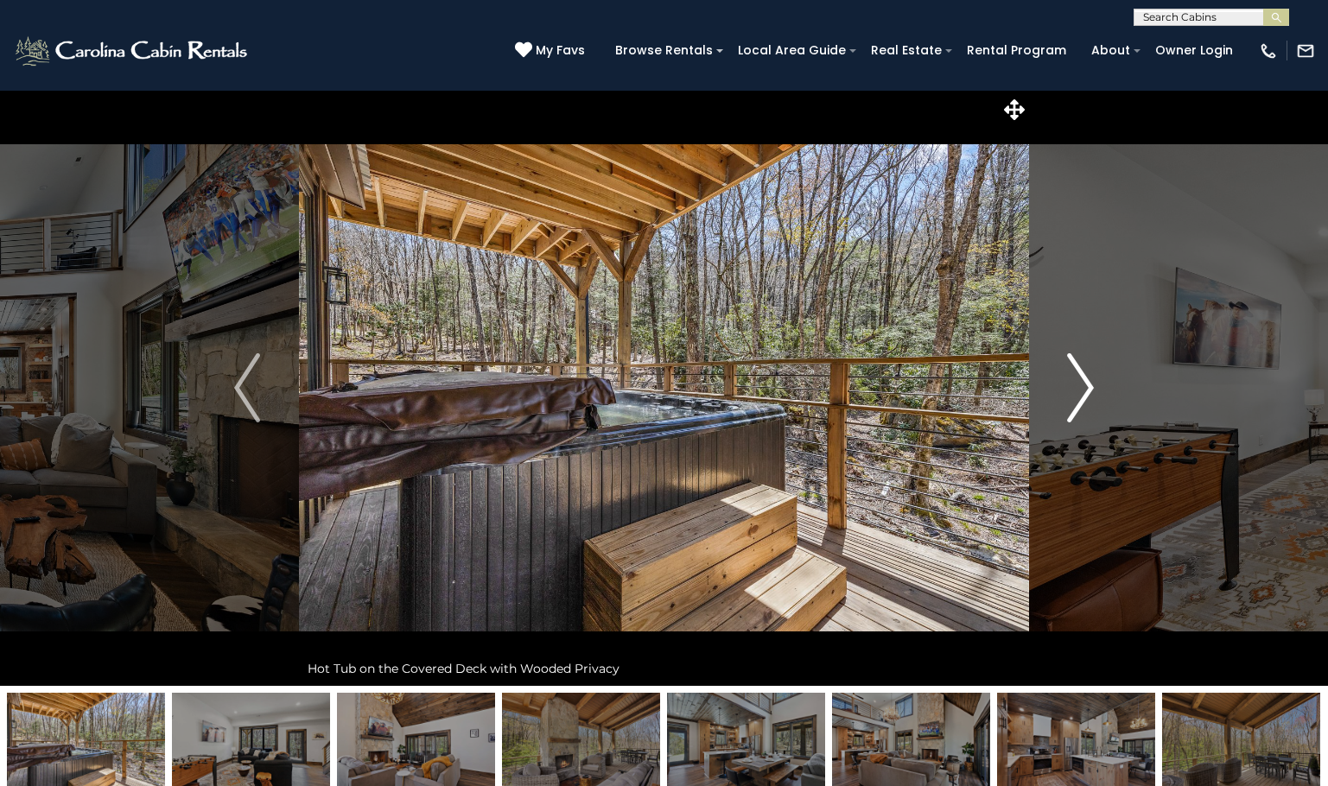
click at [1080, 391] on img "Next" at bounding box center [1081, 387] width 26 height 69
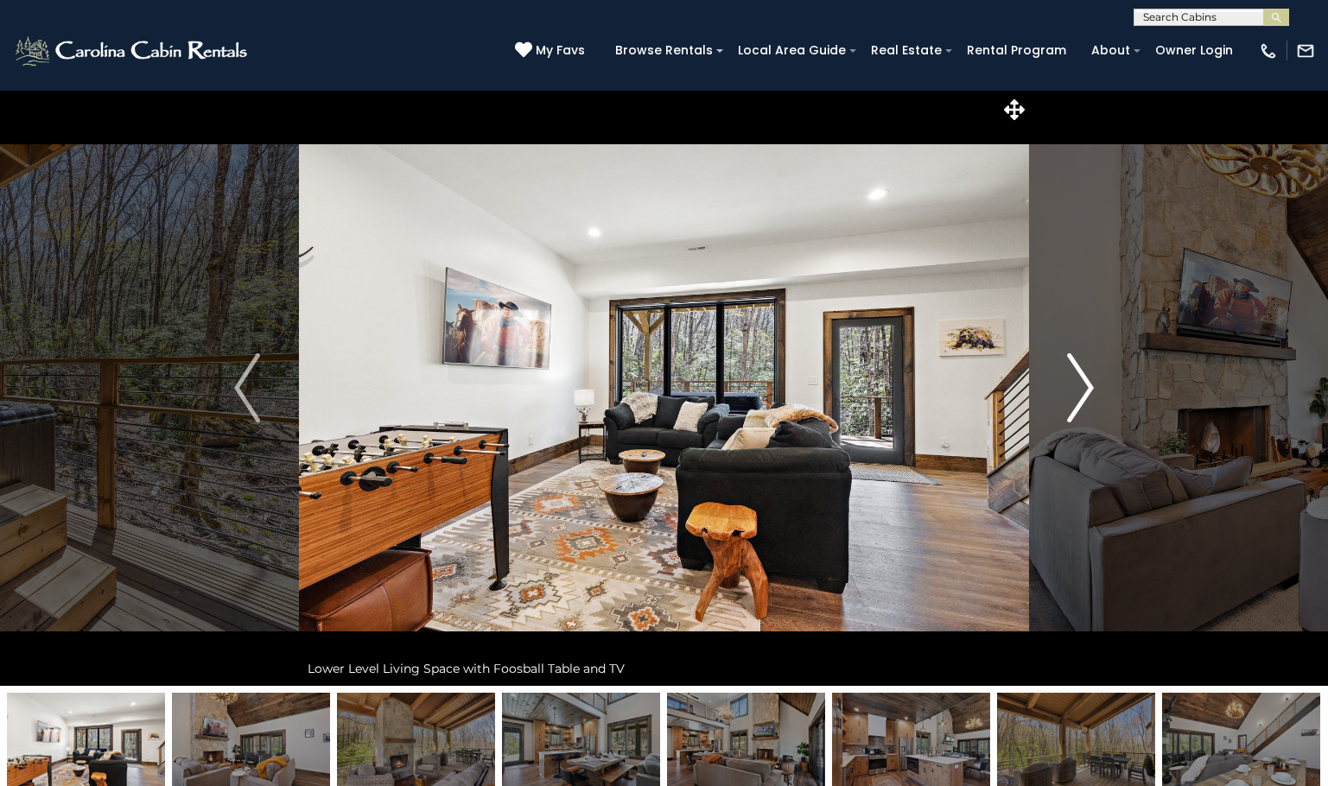
click at [1083, 392] on img "Next" at bounding box center [1081, 387] width 26 height 69
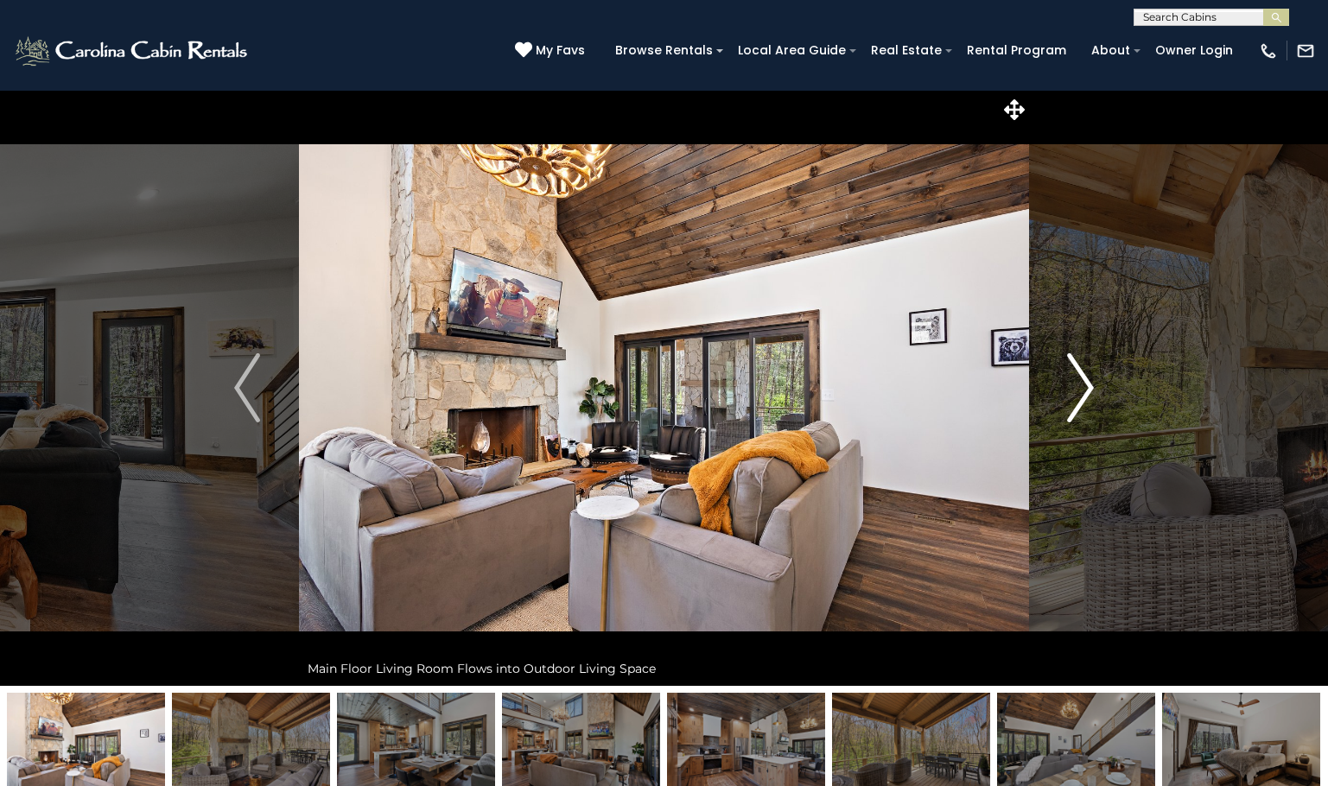
click at [1083, 392] on img "Next" at bounding box center [1081, 387] width 26 height 69
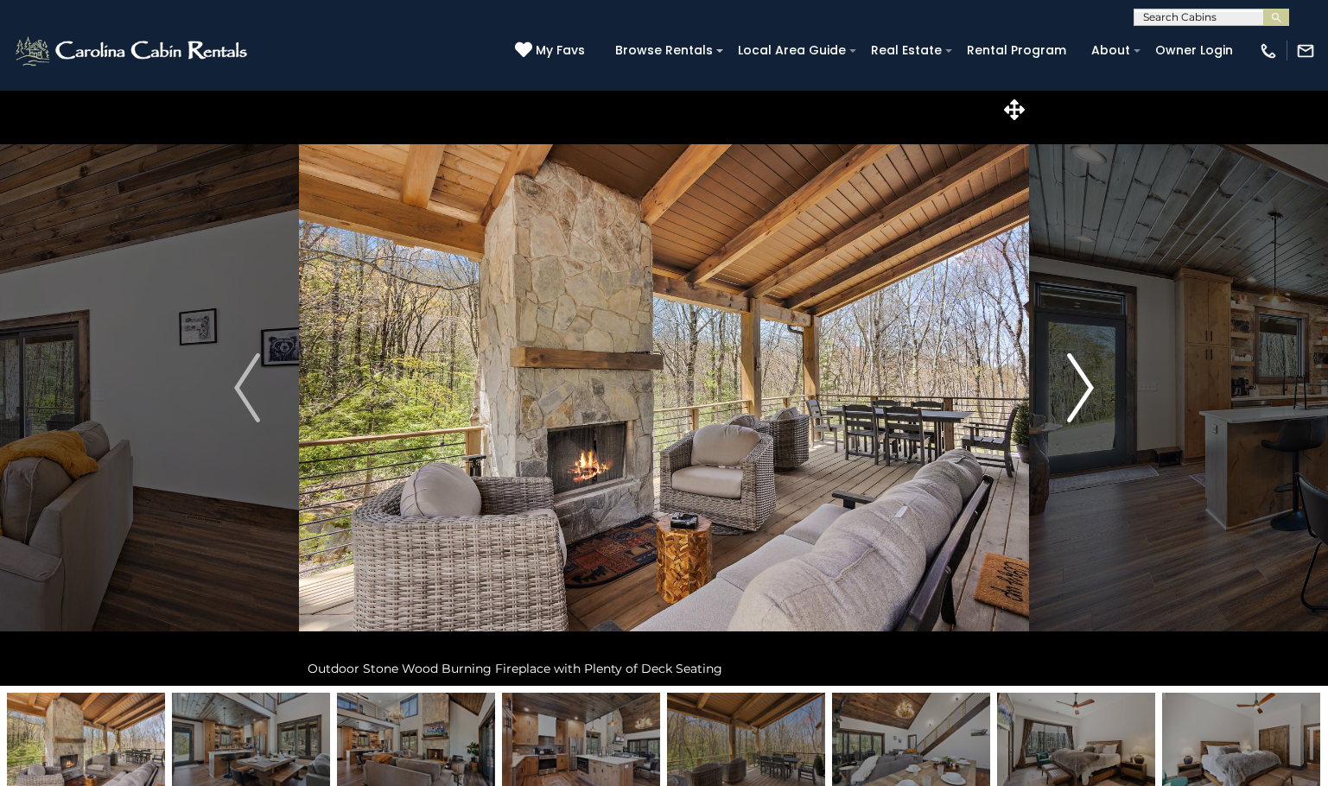
click at [1083, 392] on img "Next" at bounding box center [1081, 387] width 26 height 69
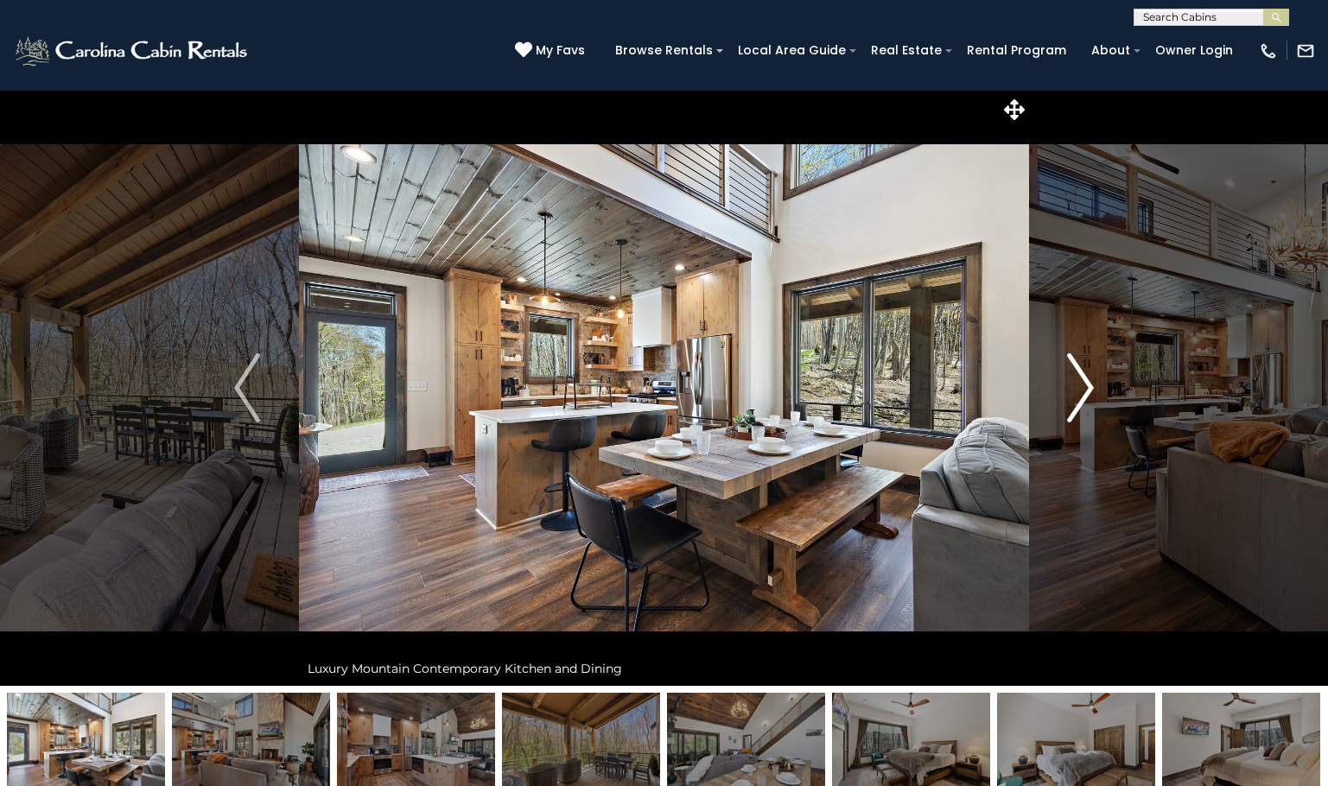
click at [1083, 392] on img "Next" at bounding box center [1081, 387] width 26 height 69
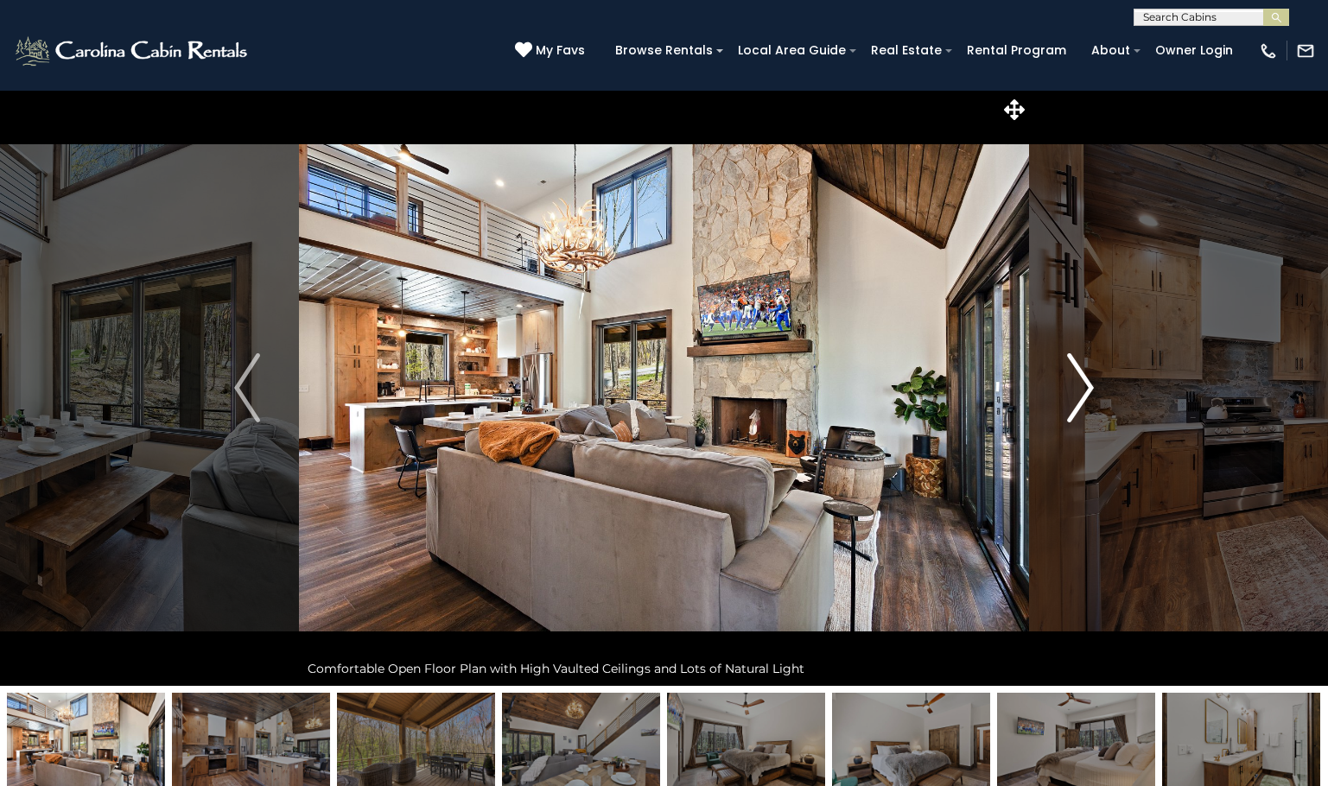
click at [1083, 392] on img "Next" at bounding box center [1081, 387] width 26 height 69
